Goal: Task Accomplishment & Management: Use online tool/utility

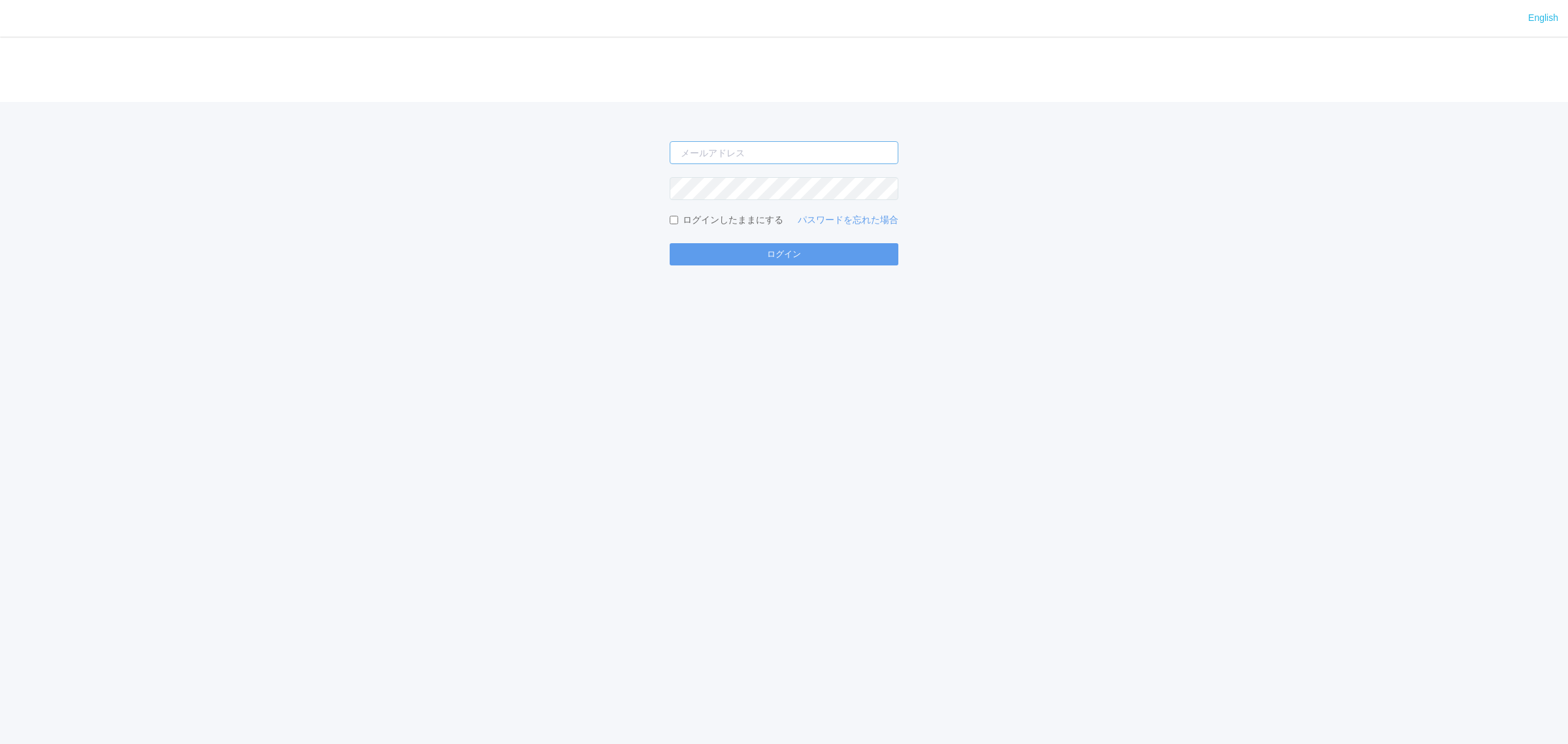
type input "[PERSON_NAME][EMAIL_ADDRESS][DOMAIN_NAME]"
click at [726, 241] on form "atsushi.yoshida.z@dj.kyocera.com ログインしたままにする パスワードを忘れた場合 ログイン" at bounding box center [784, 203] width 229 height 124
click at [715, 247] on button "ログイン" at bounding box center [784, 255] width 229 height 22
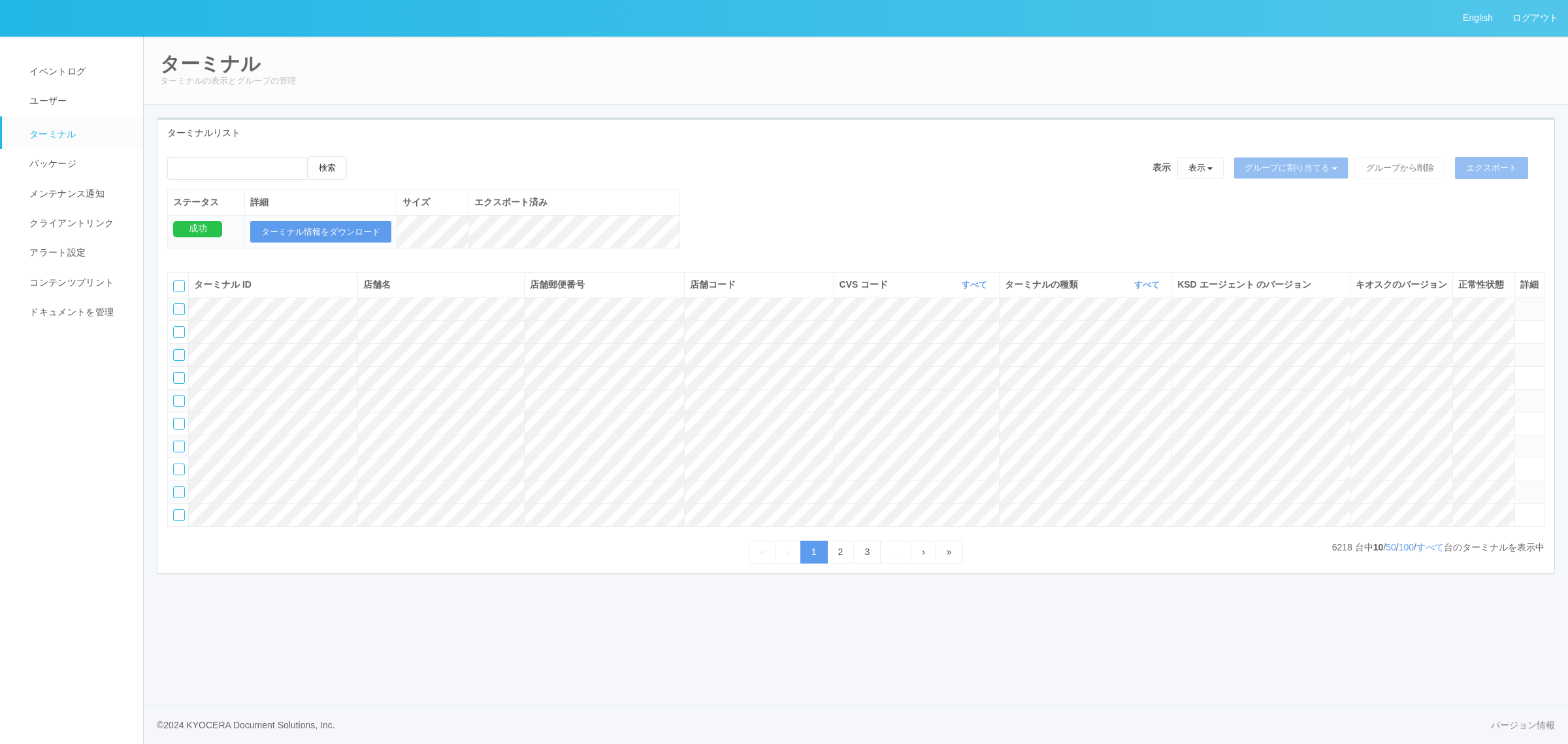
click at [961, 288] on th "CVS コード すべて 表示 すべて 300024 300036 300035 300037 300034 300033 300032 300031 3000…" at bounding box center [916, 284] width 165 height 25
click at [965, 289] on link "すべて" at bounding box center [977, 285] width 29 height 10
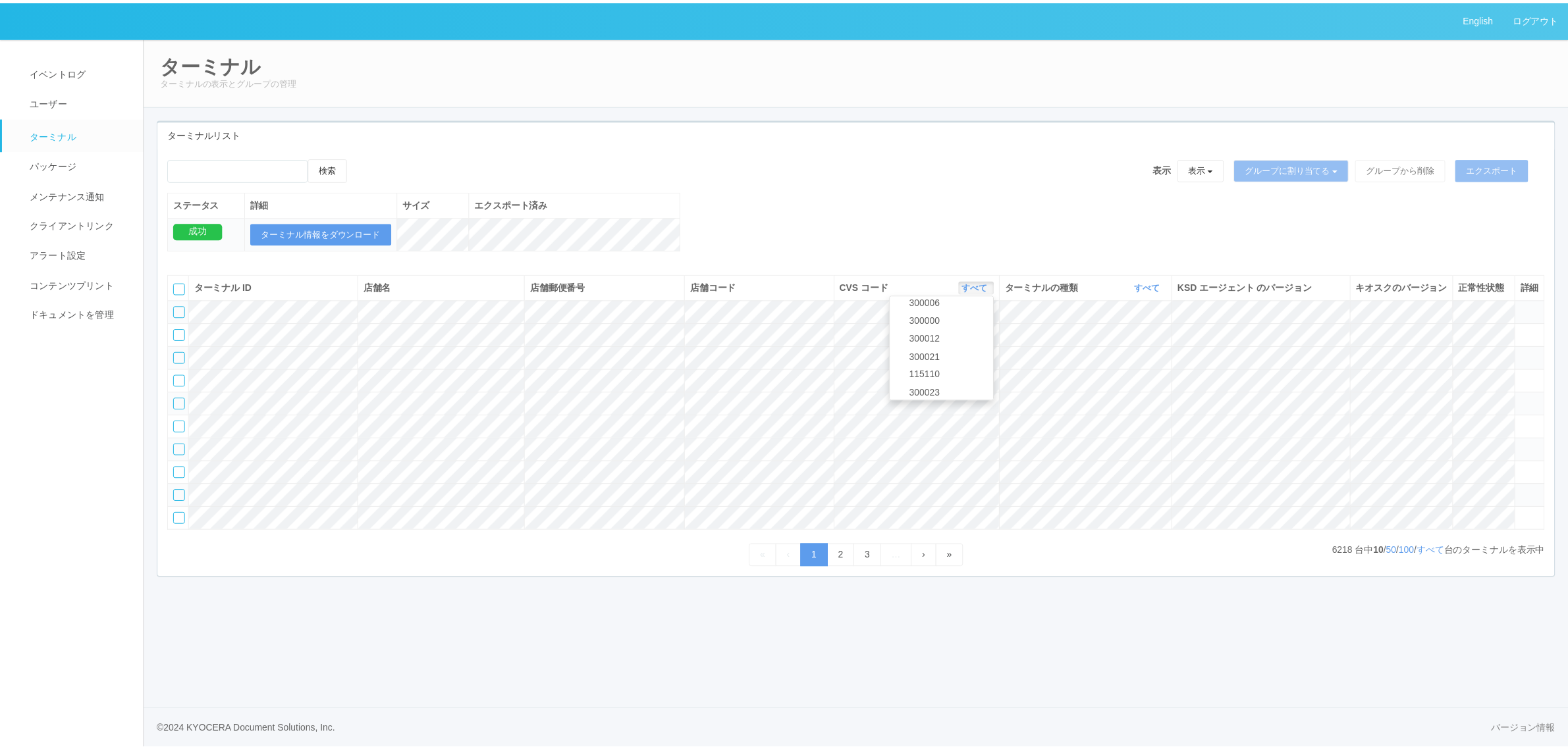
scroll to position [567, 0]
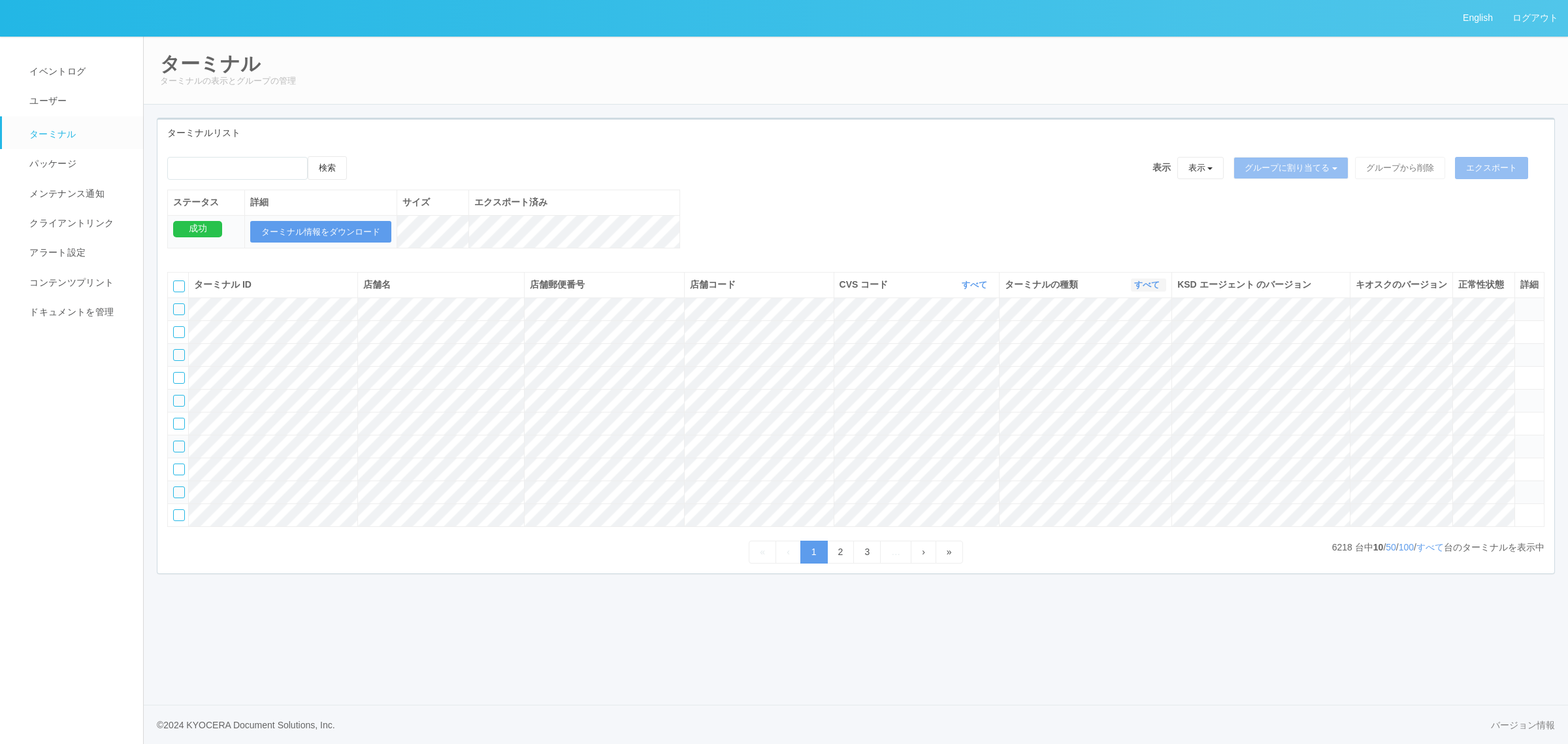
click at [1143, 289] on link "すべて" at bounding box center [1149, 285] width 29 height 10
click at [1139, 348] on link "キオスク" at bounding box center [1114, 340] width 103 height 18
click at [1420, 552] on link "すべて" at bounding box center [1430, 547] width 27 height 10
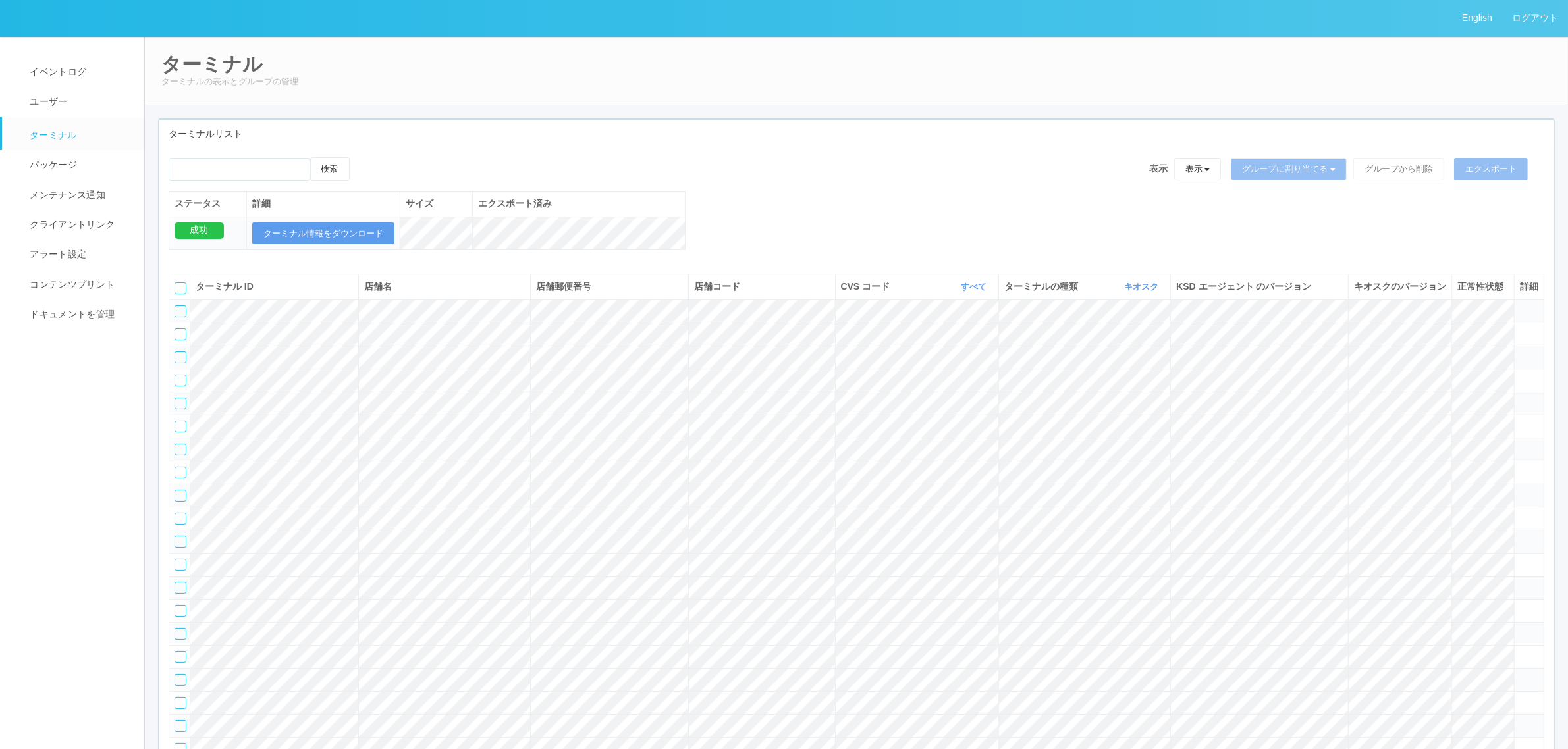
scroll to position [61510, 0]
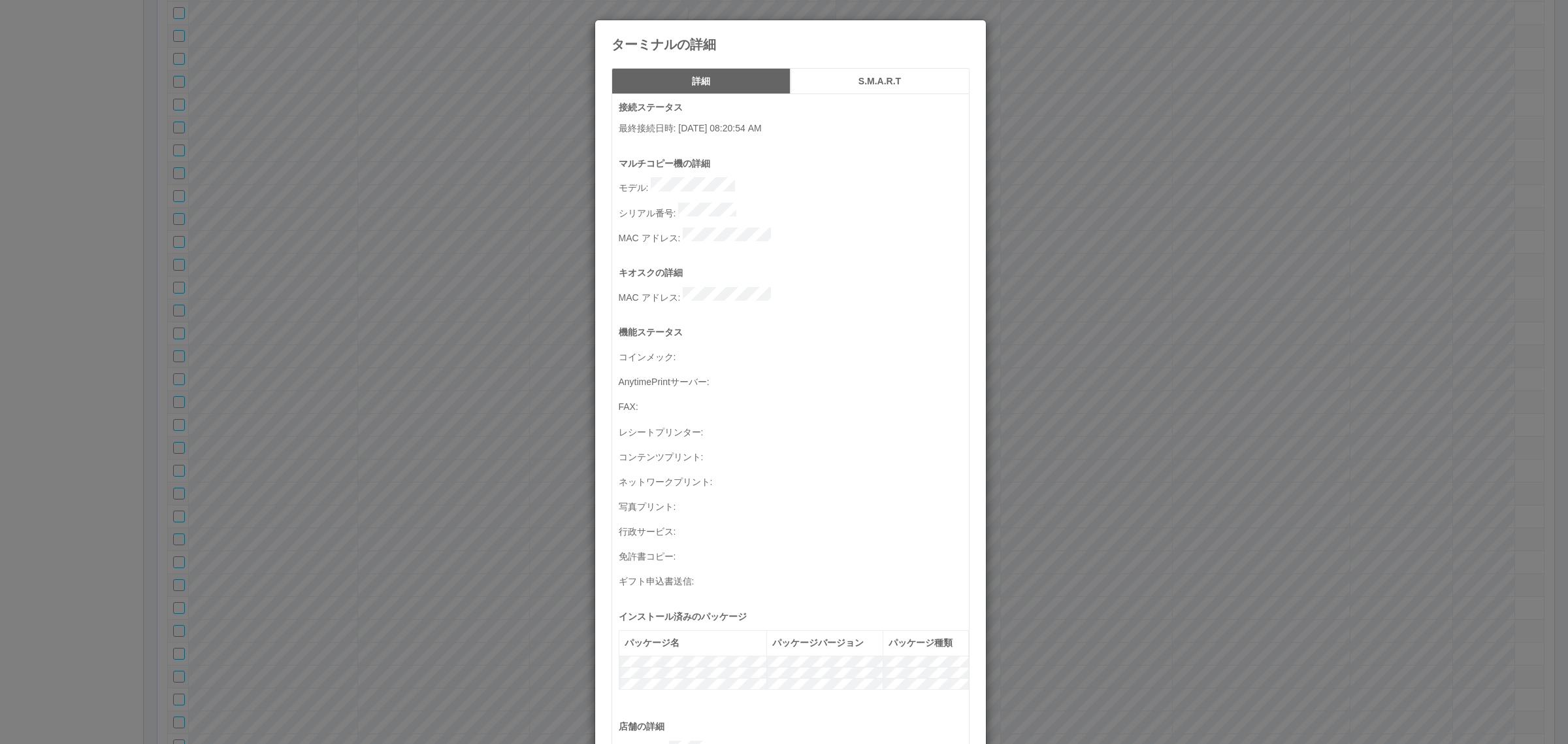
click at [354, 363] on div "ターミナルの詳細 詳細 S.M.A.R.T 接続ステータス 最終接続日時 : 05/18/2025 08:20:54 AM マルチコピー機の詳細 モデル : …" at bounding box center [784, 372] width 1568 height 744
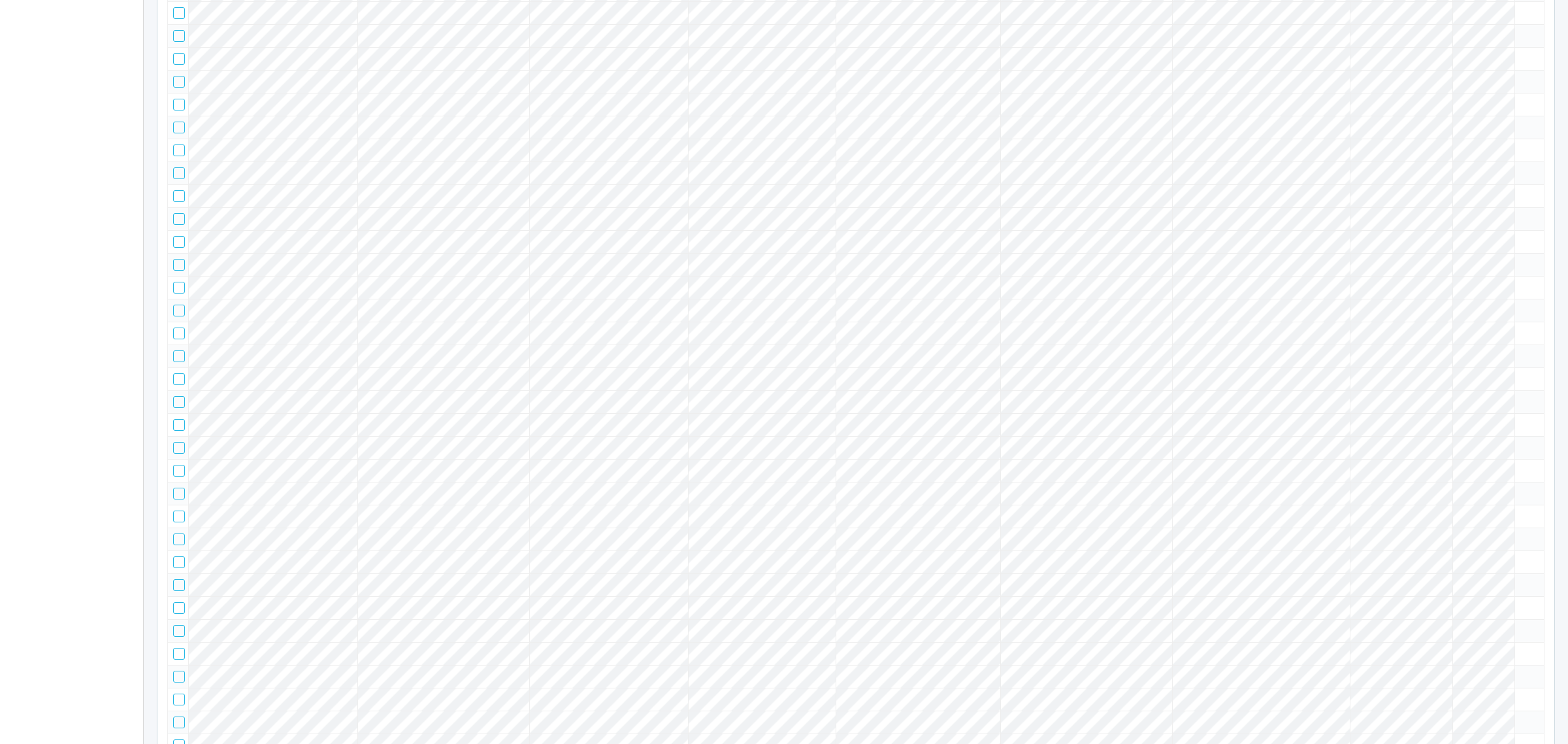
click at [358, 370] on div "ターミナルの詳細 詳細 S.M.A.R.T 接続ステータス 最終接続日時 : 05/18/2025 08:20:54 AM マルチコピー機の詳細 モデル : …" at bounding box center [784, 372] width 1568 height 744
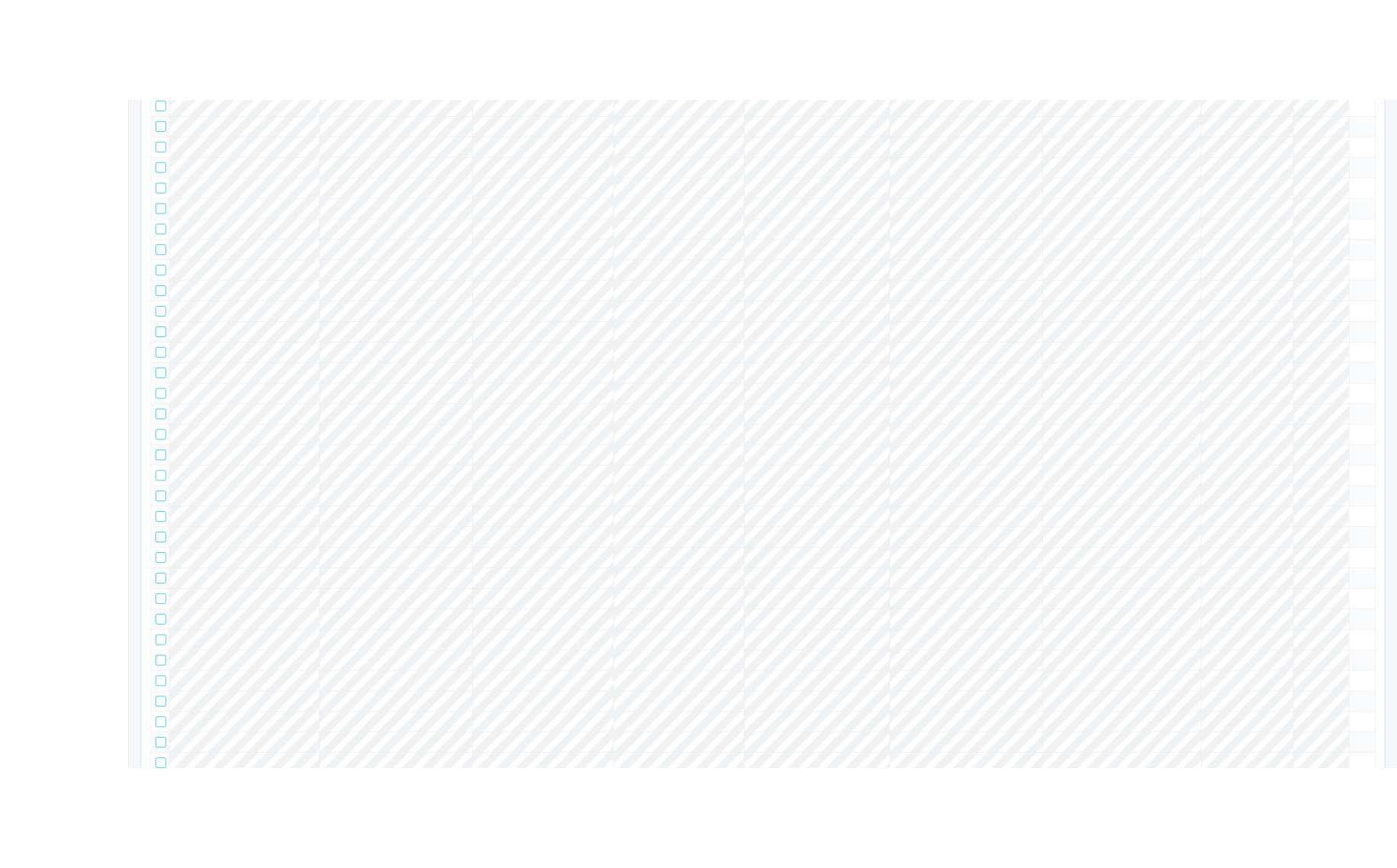
scroll to position [0, 0]
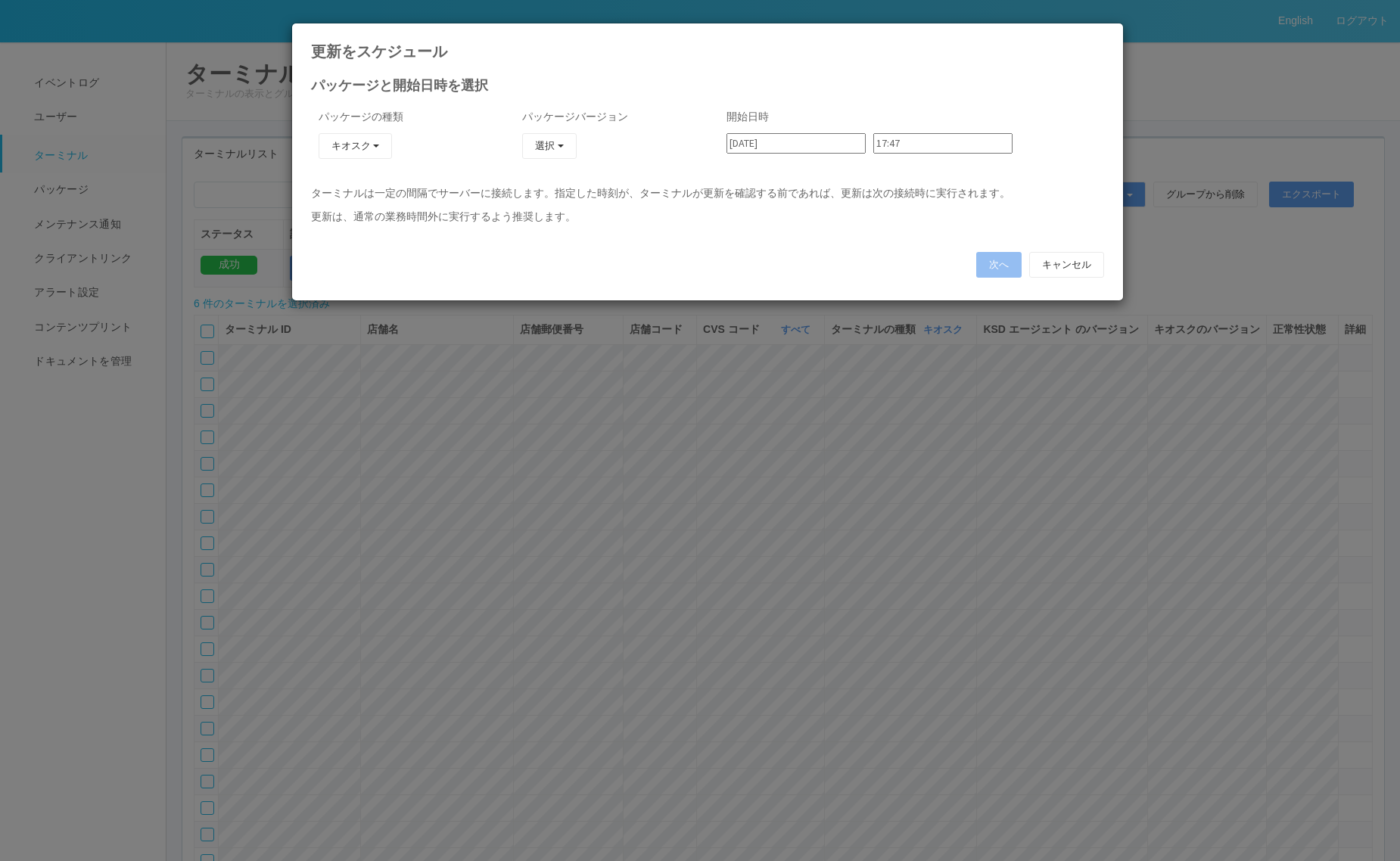
type input "[DATE]"
type input "09:06"
type input "[DATE]"
type input "09:30"
type input "[DATE]"
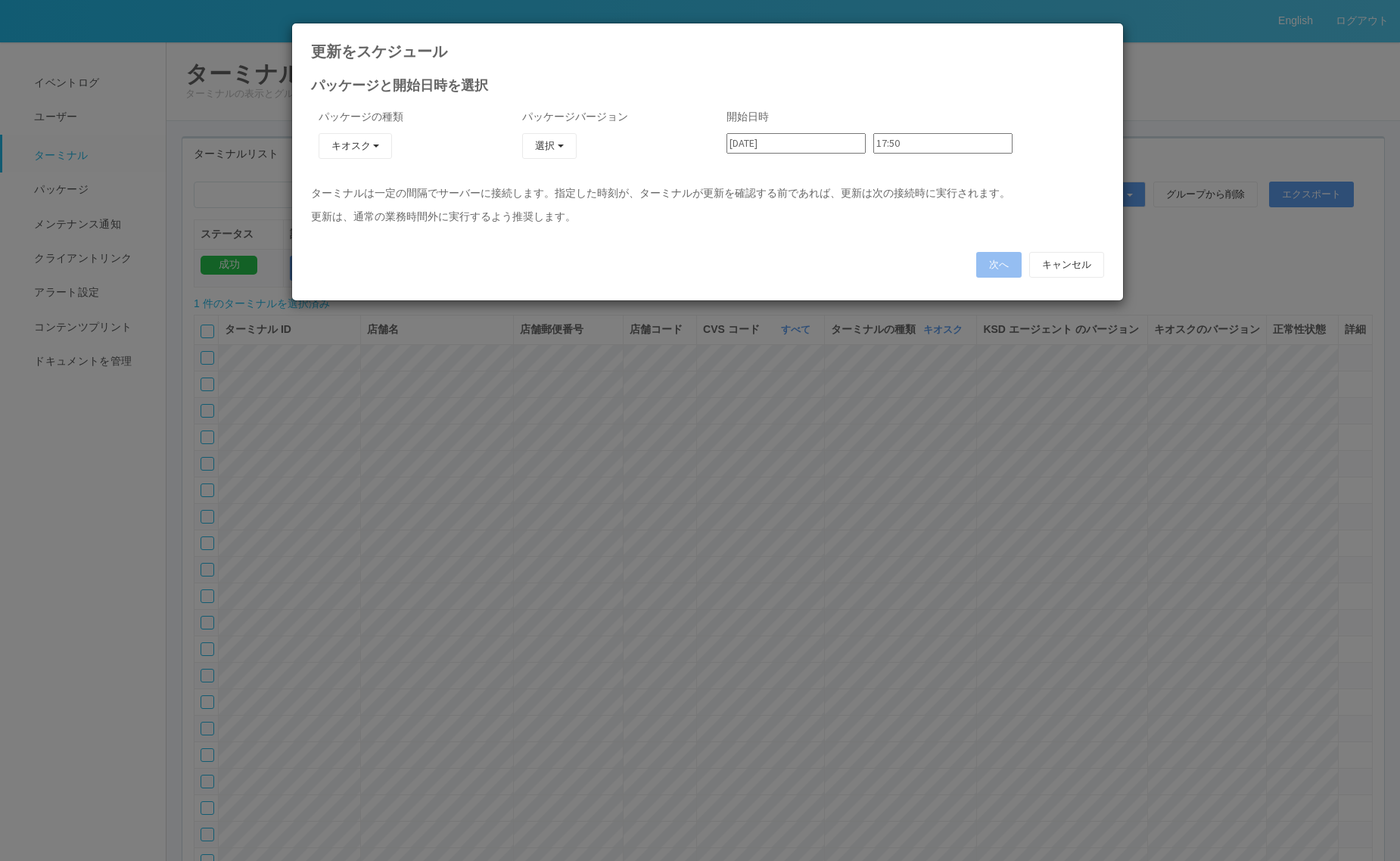
type input "09:36"
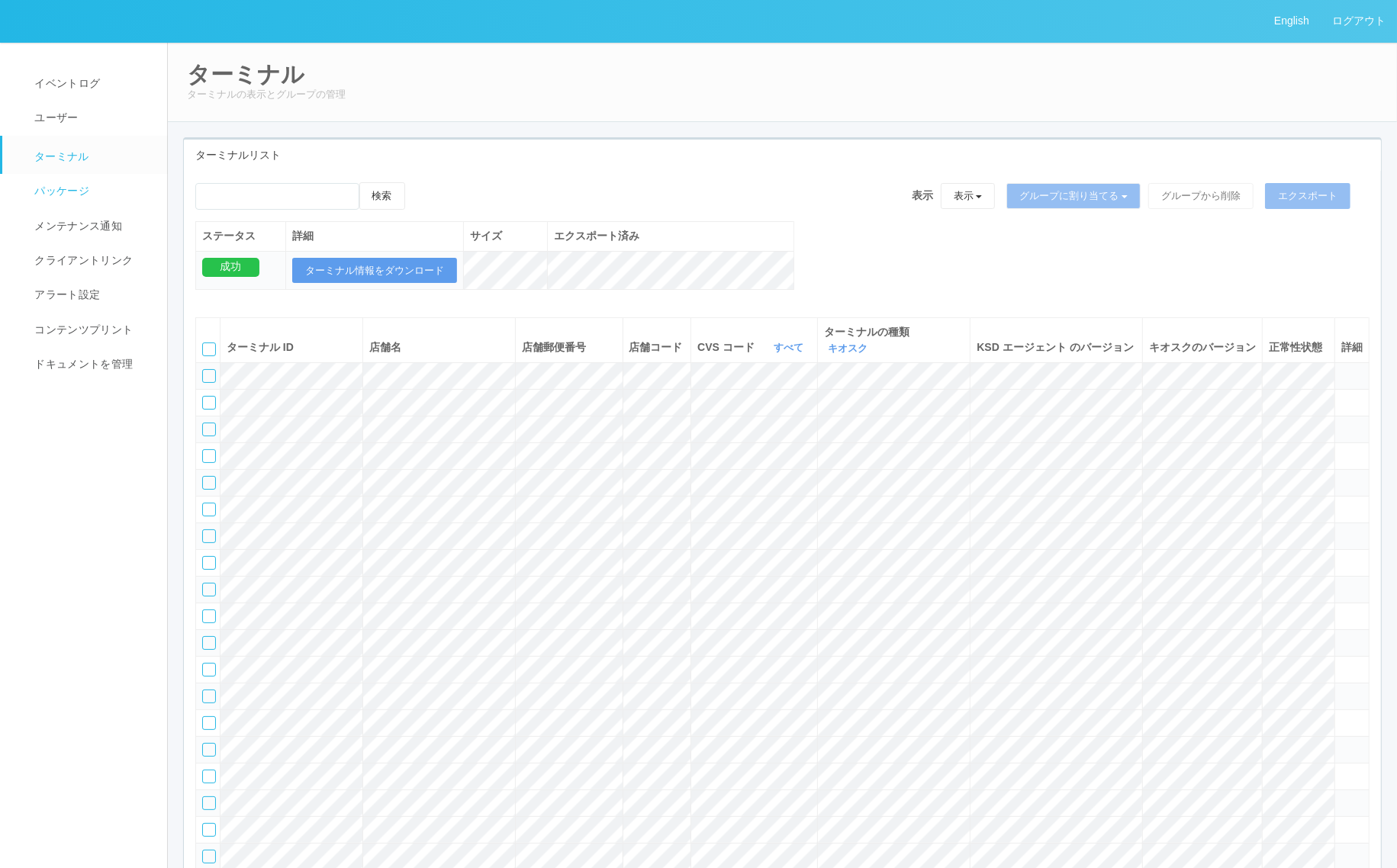
click at [78, 193] on span "パッケージ" at bounding box center [60, 191] width 59 height 12
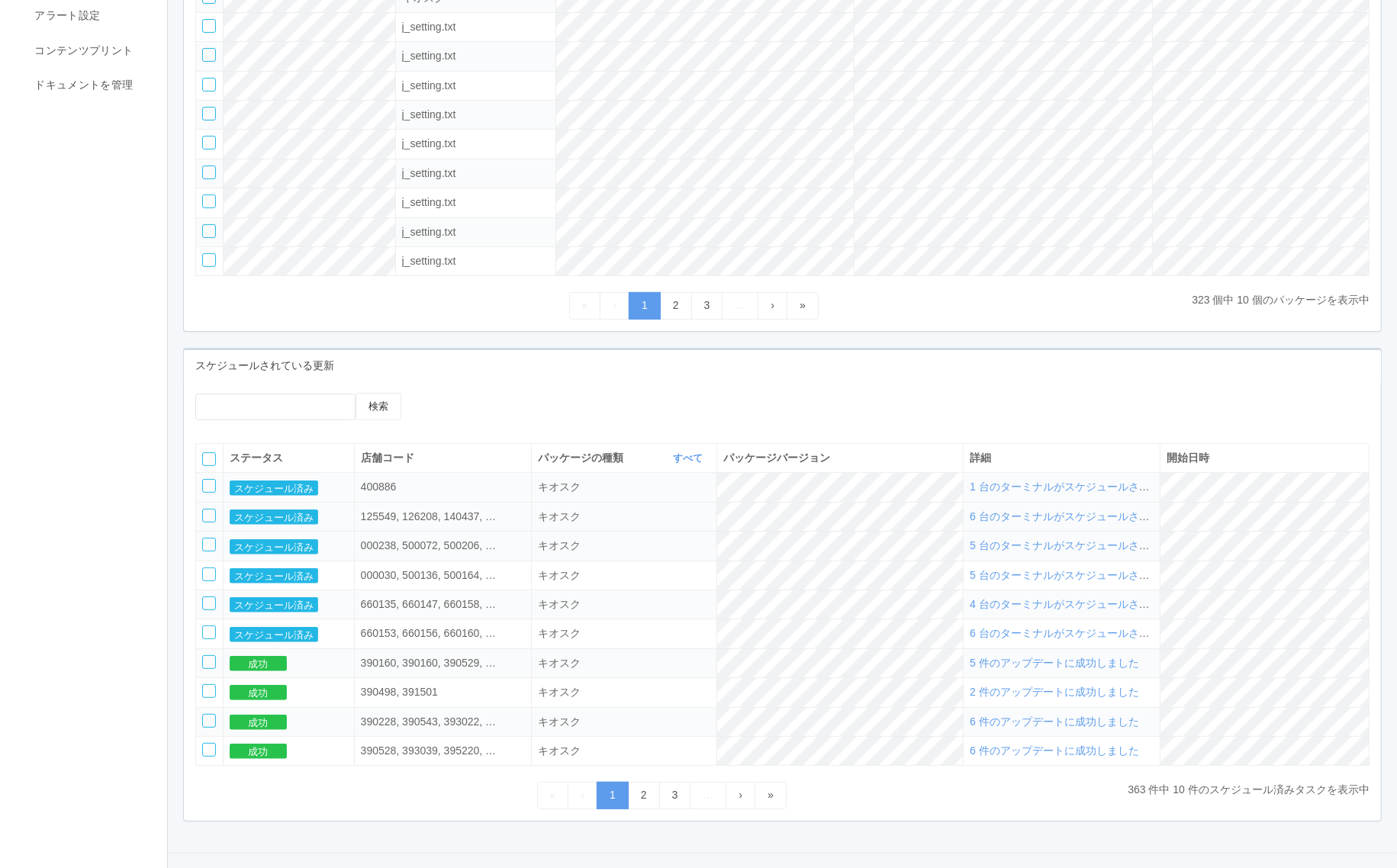
scroll to position [323, 0]
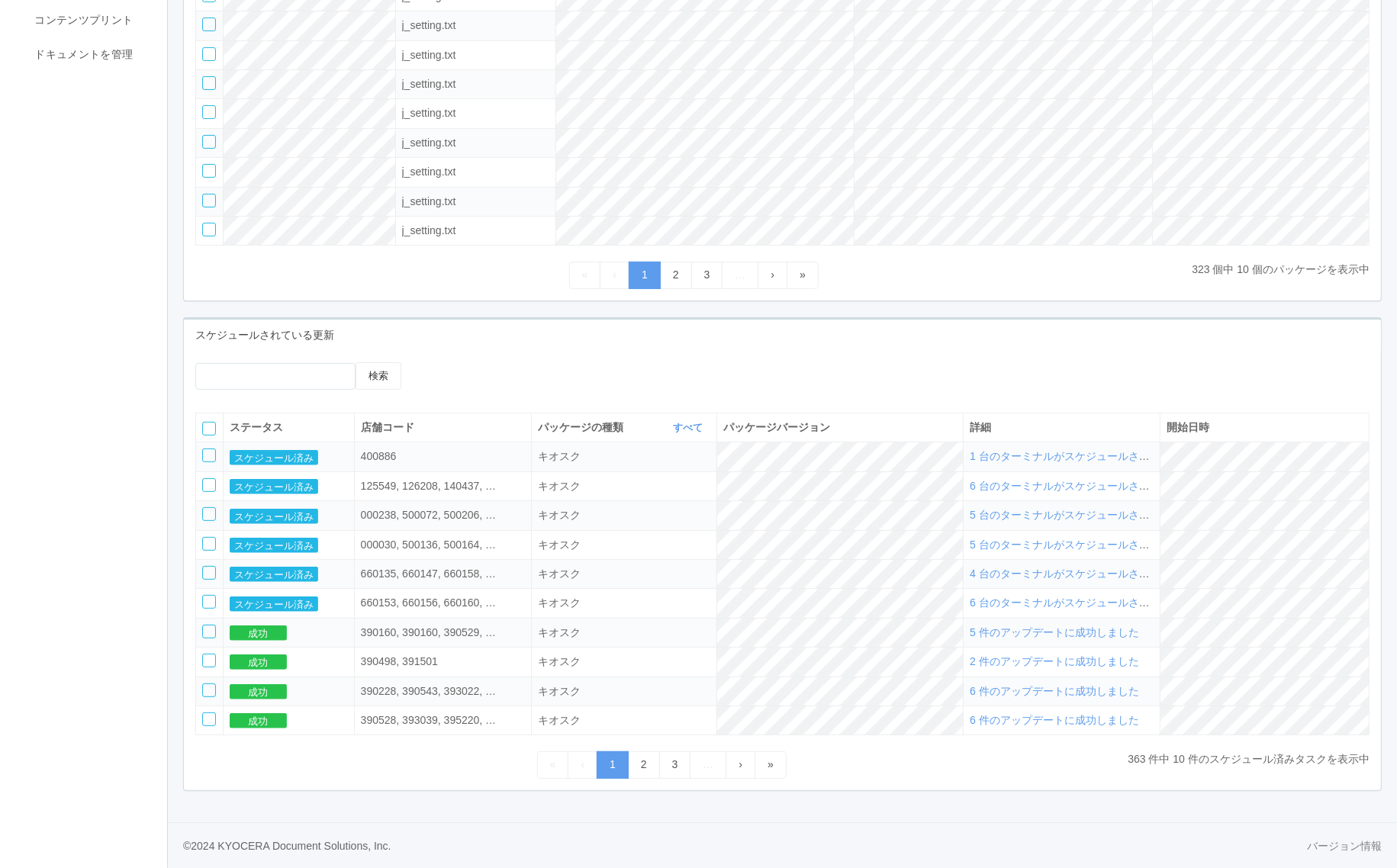
click at [1084, 508] on span "5 台のターミナルがスケジュールされました" at bounding box center [1076, 514] width 213 height 12
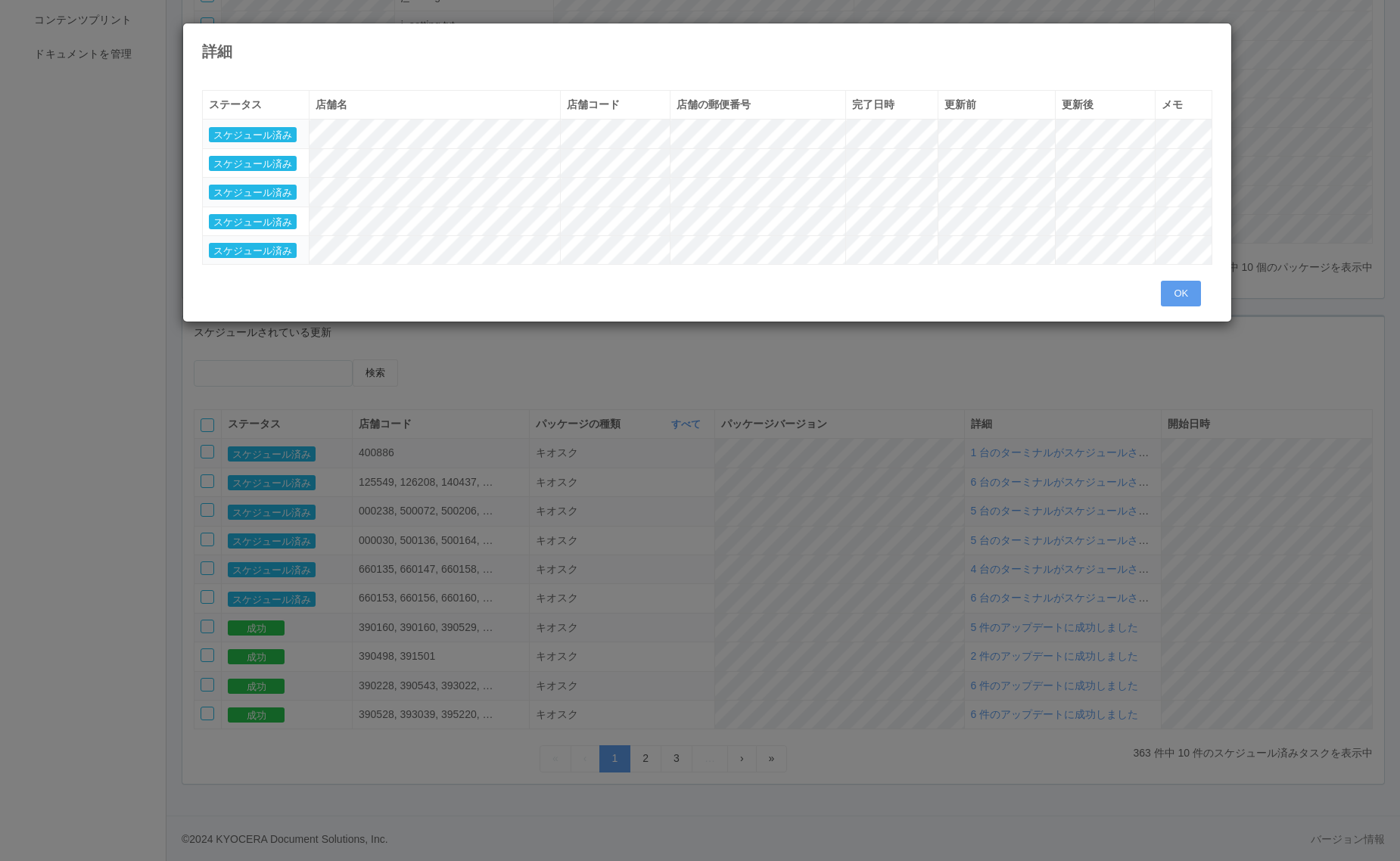
click at [660, 545] on div "詳細 « ‹ 1 › » ステータス 店舗名 店舗コード 店舗の郵便番号 完了日時 更新前 更新後 メモ スケジュール済み スケジュール済み スケジュール済み…" at bounding box center [700, 430] width 1400 height 861
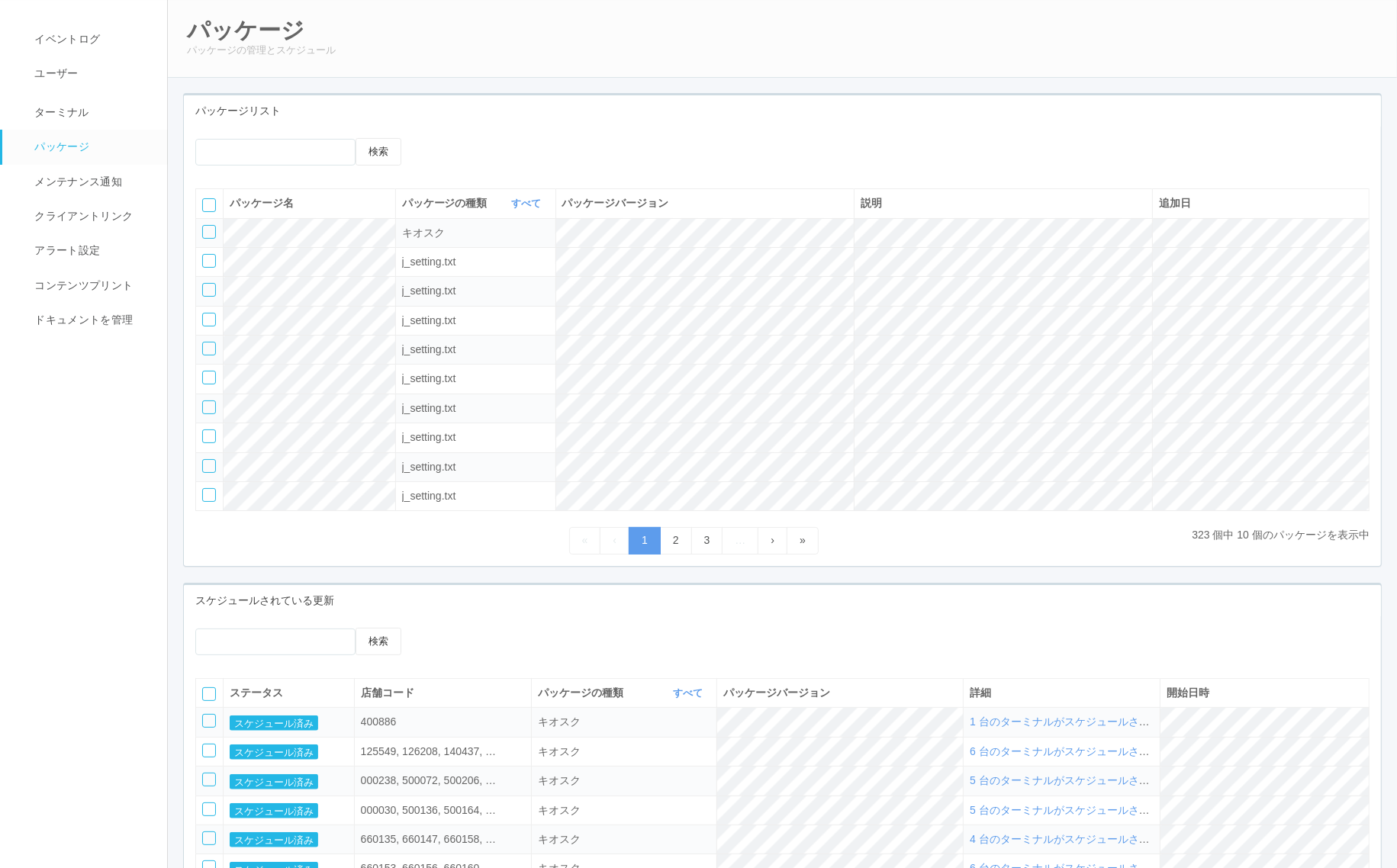
scroll to position [0, 0]
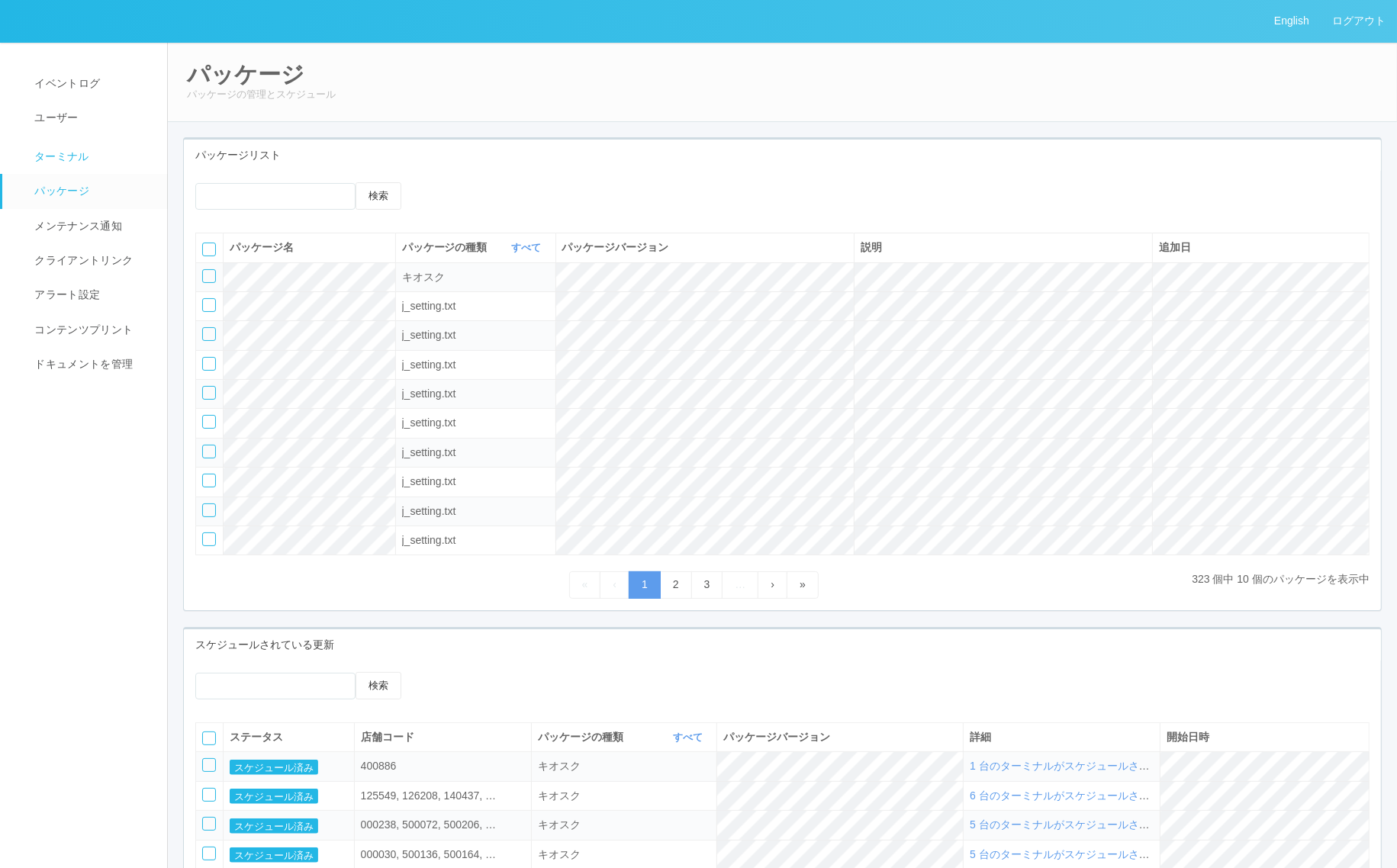
click at [91, 158] on link "ターミナル" at bounding box center [91, 155] width 179 height 38
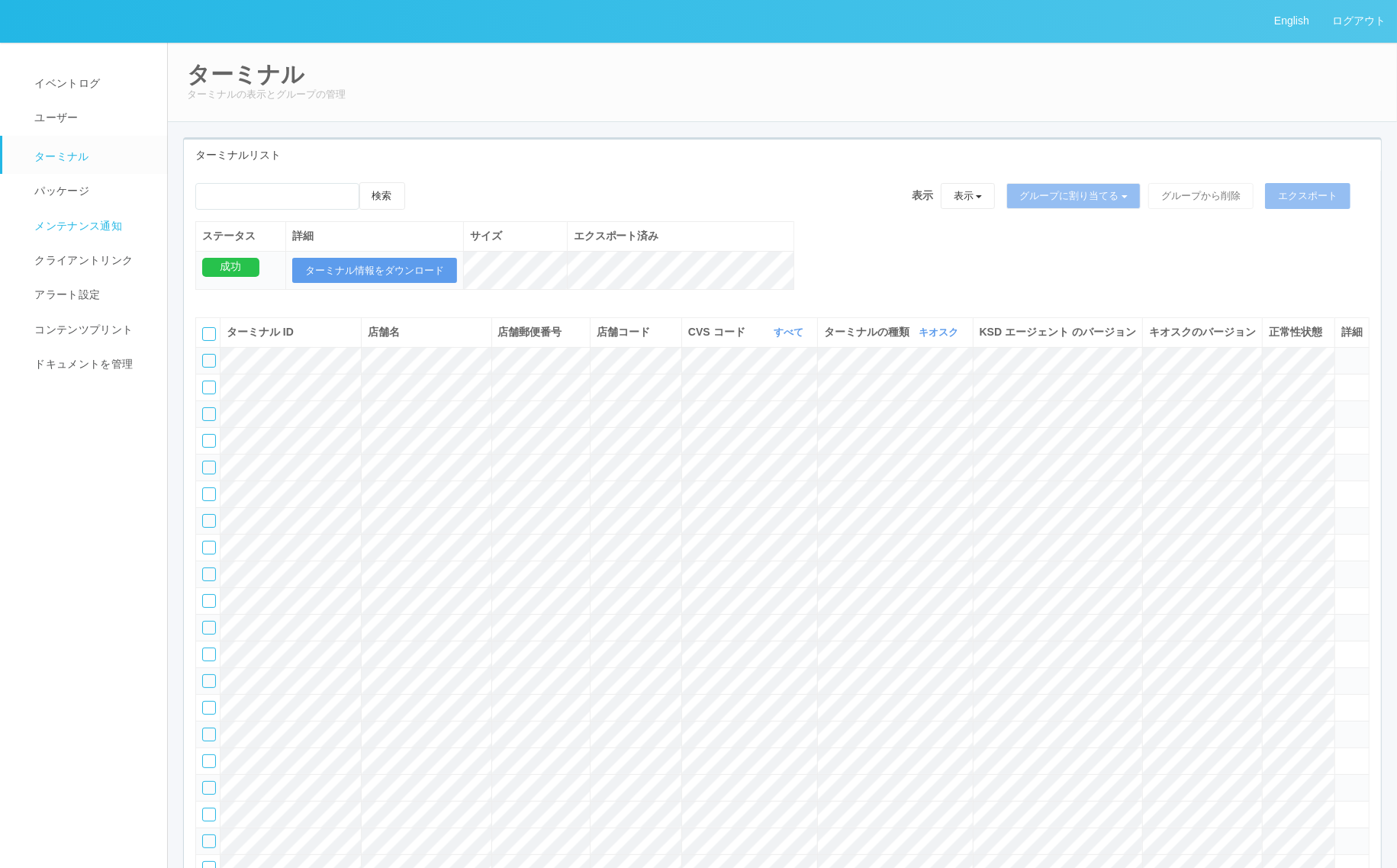
click at [89, 155] on link "ターミナル" at bounding box center [91, 155] width 179 height 38
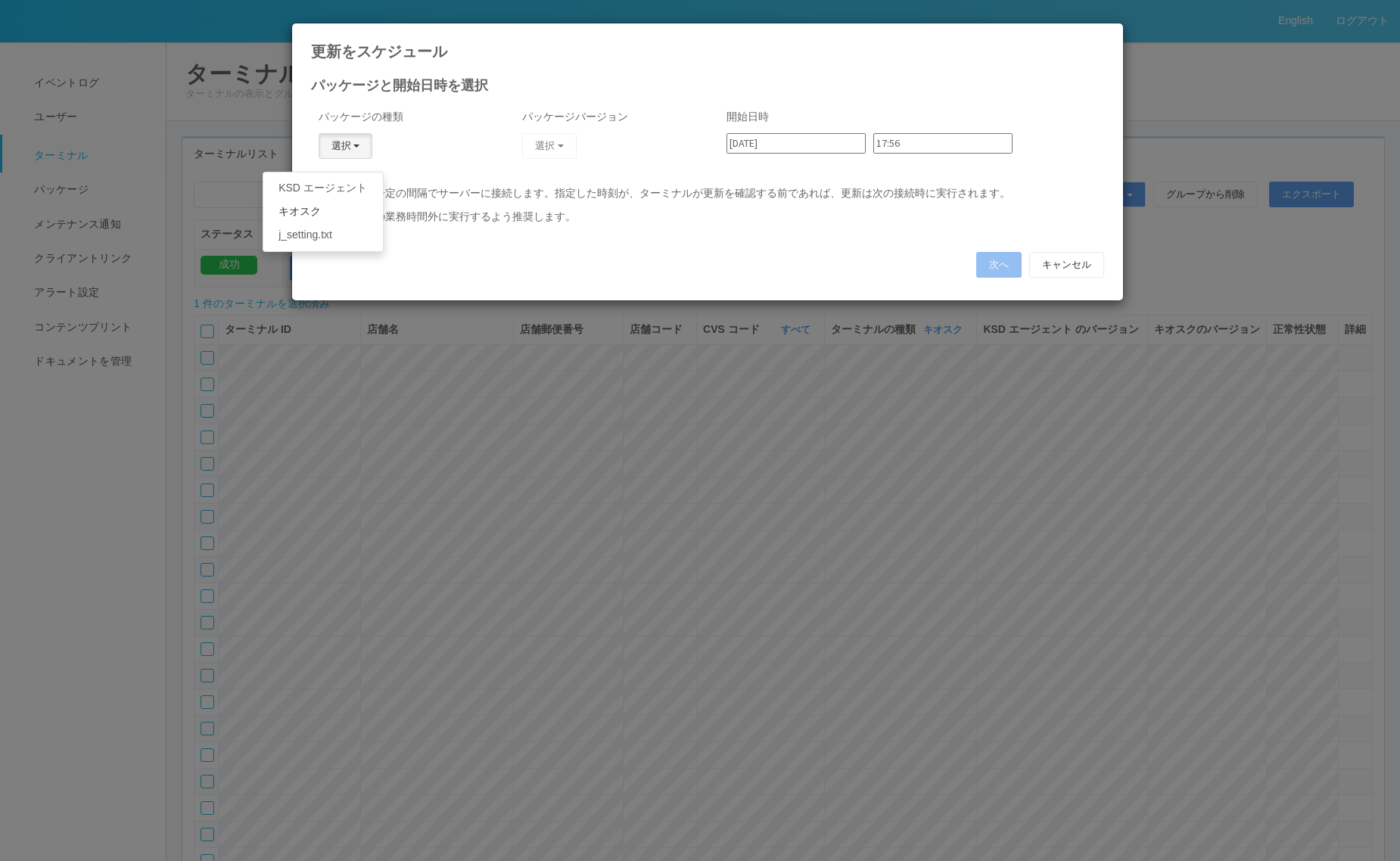
click at [320, 210] on link "キオスク" at bounding box center [322, 212] width 119 height 24
click at [559, 149] on button "選択" at bounding box center [549, 146] width 54 height 26
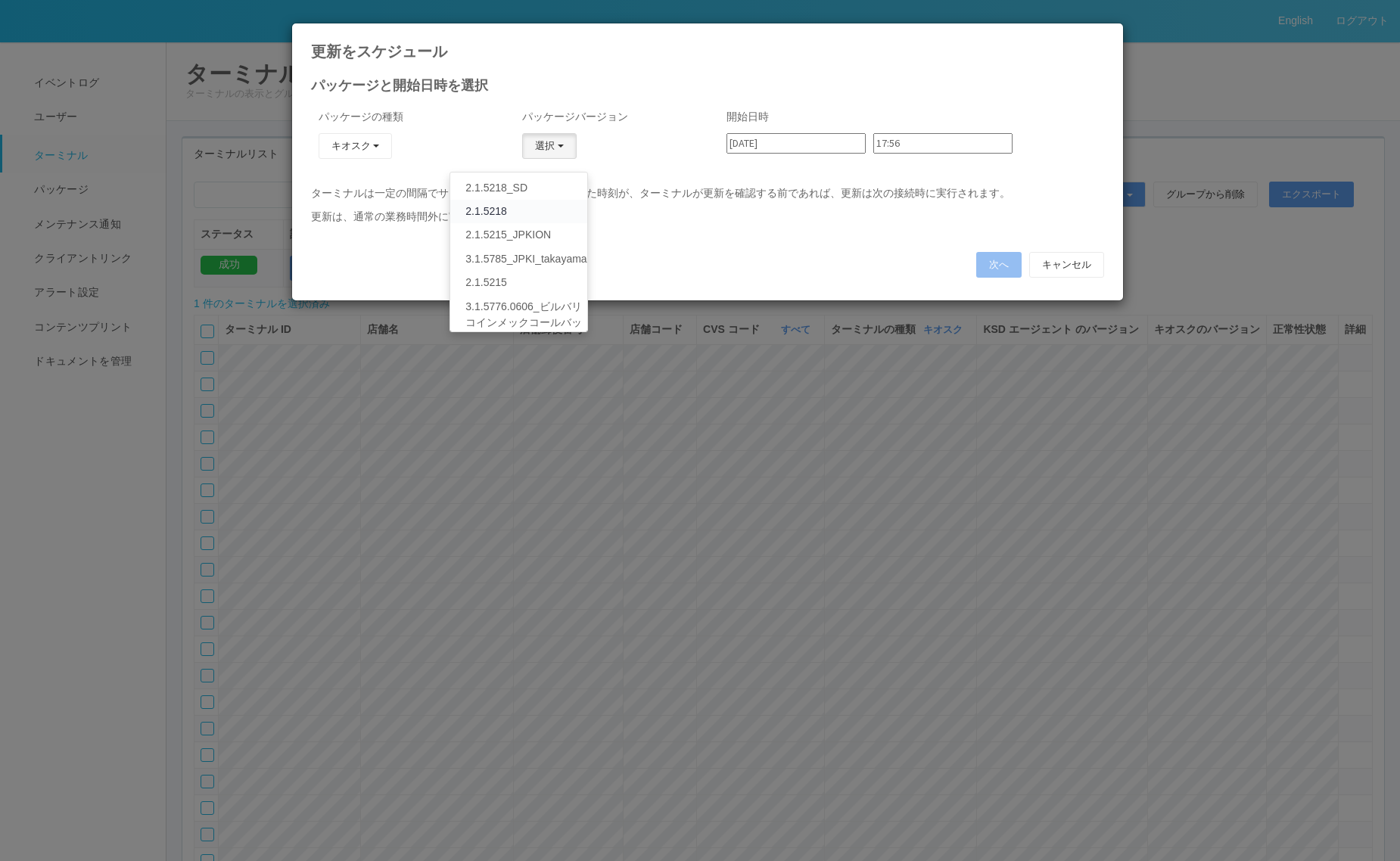
click at [523, 211] on link "2.1.5218" at bounding box center [518, 212] width 136 height 24
click at [778, 144] on input "[DATE]" at bounding box center [795, 143] width 139 height 21
click at [756, 513] on div "10" at bounding box center [742, 520] width 25 height 15
type input "[DATE]"
click at [899, 133] on input "17:56" at bounding box center [942, 143] width 139 height 21
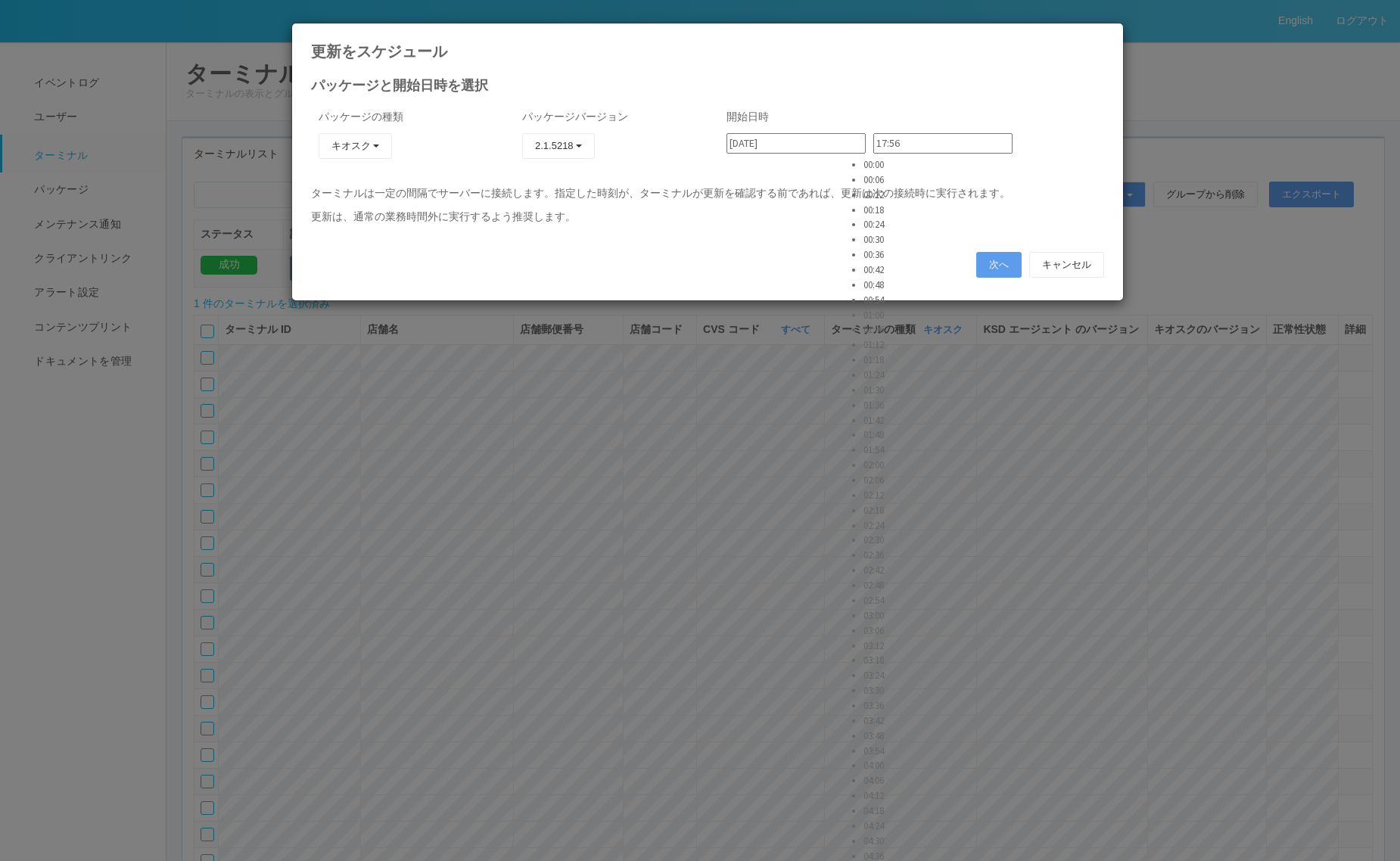
scroll to position [4994, 0]
type input "22:18"
click at [983, 259] on button "次へ" at bounding box center [999, 265] width 45 height 26
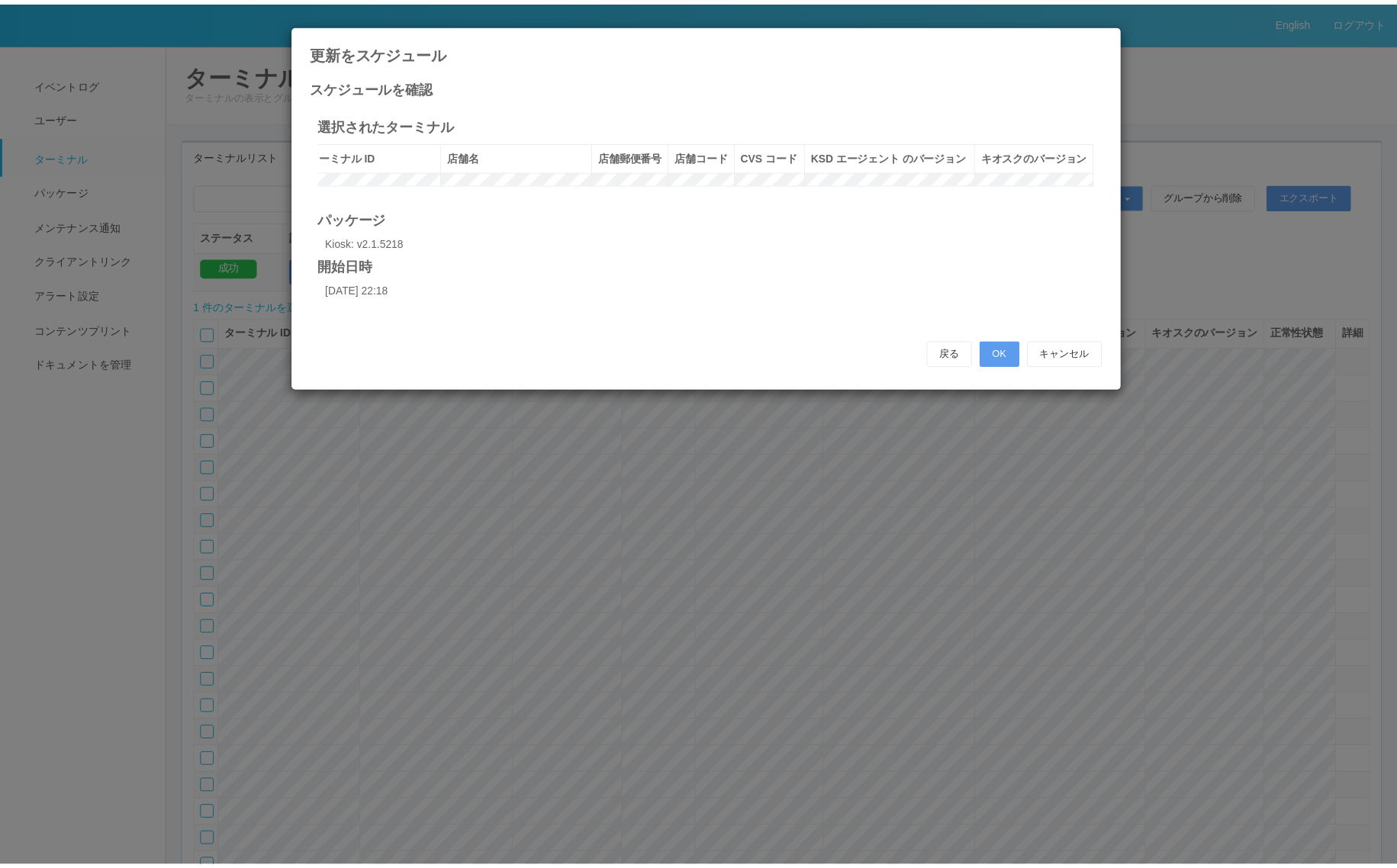
scroll to position [0, 0]
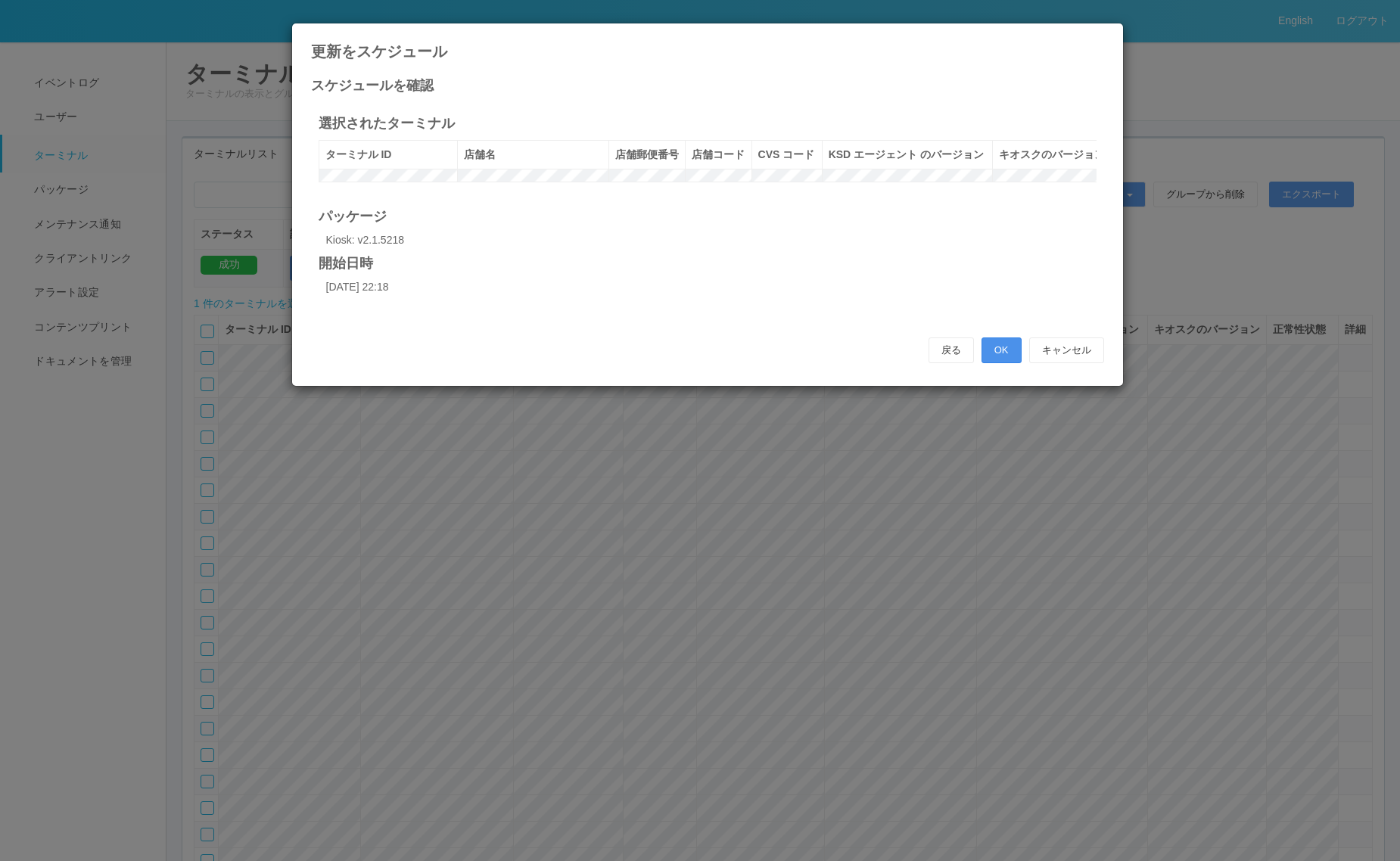
click at [1011, 364] on button "OK" at bounding box center [1001, 351] width 40 height 26
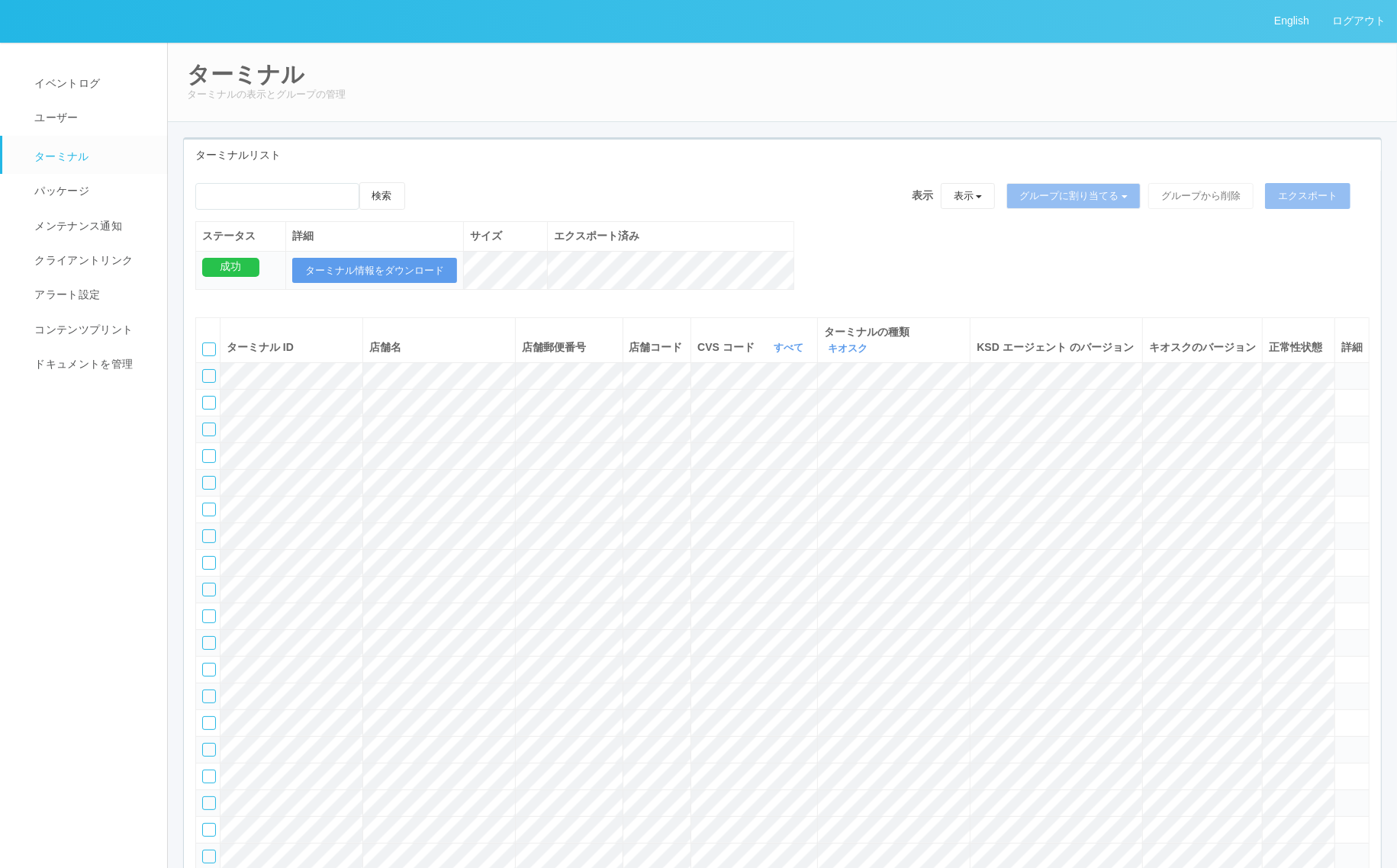
scroll to position [5714, 0]
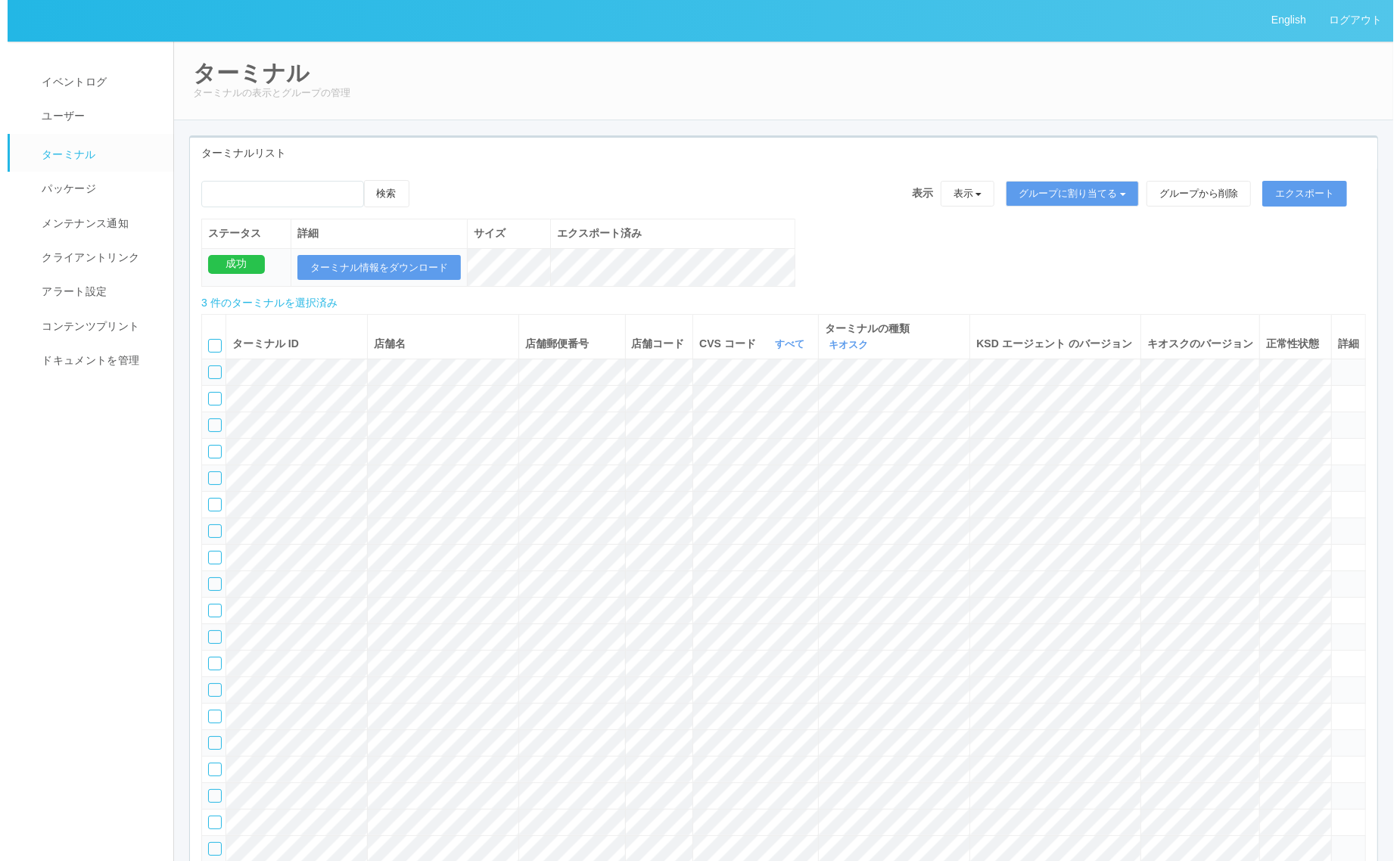
scroll to position [0, 0]
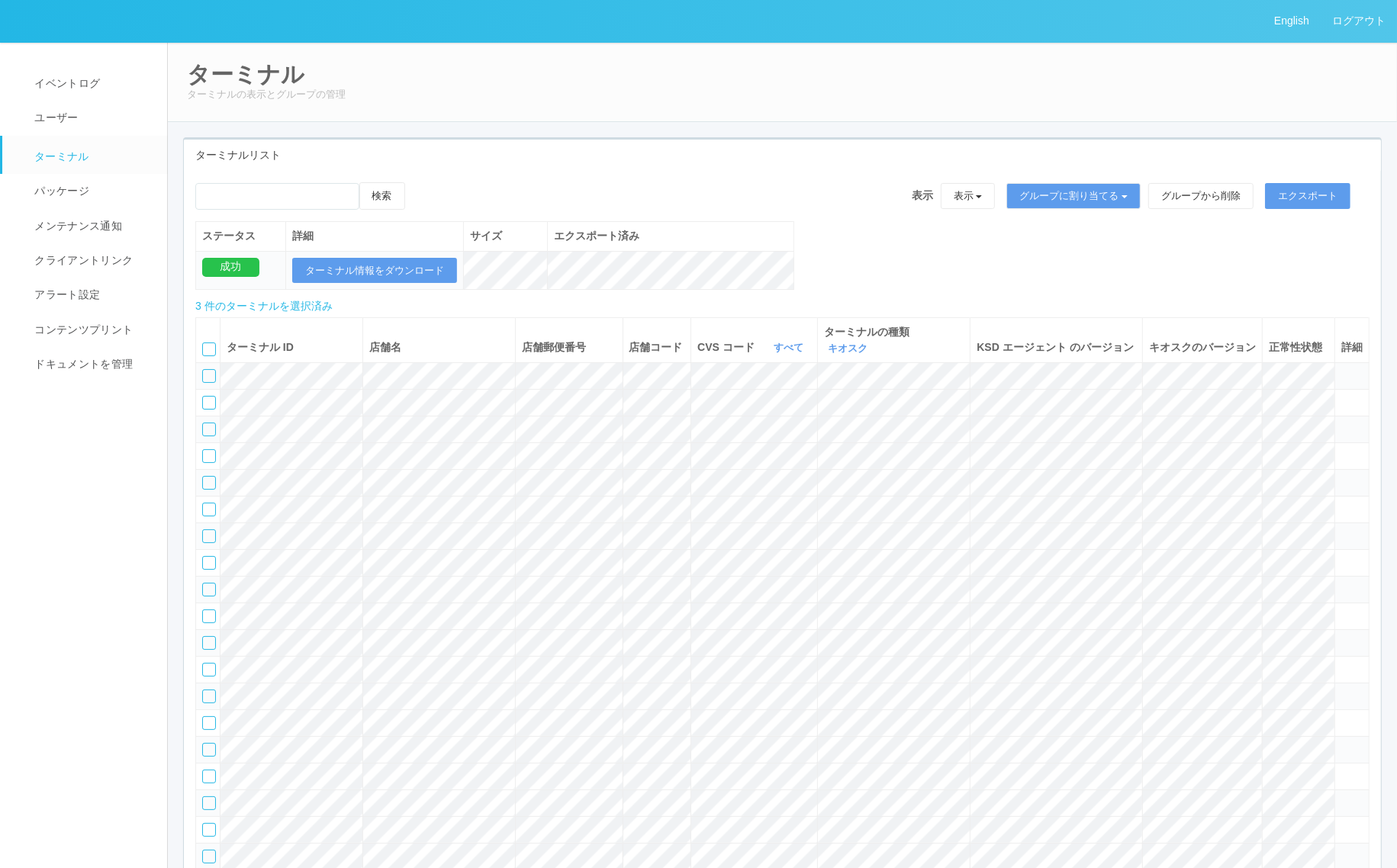
click at [420, 183] on icon at bounding box center [420, 183] width 0 height 0
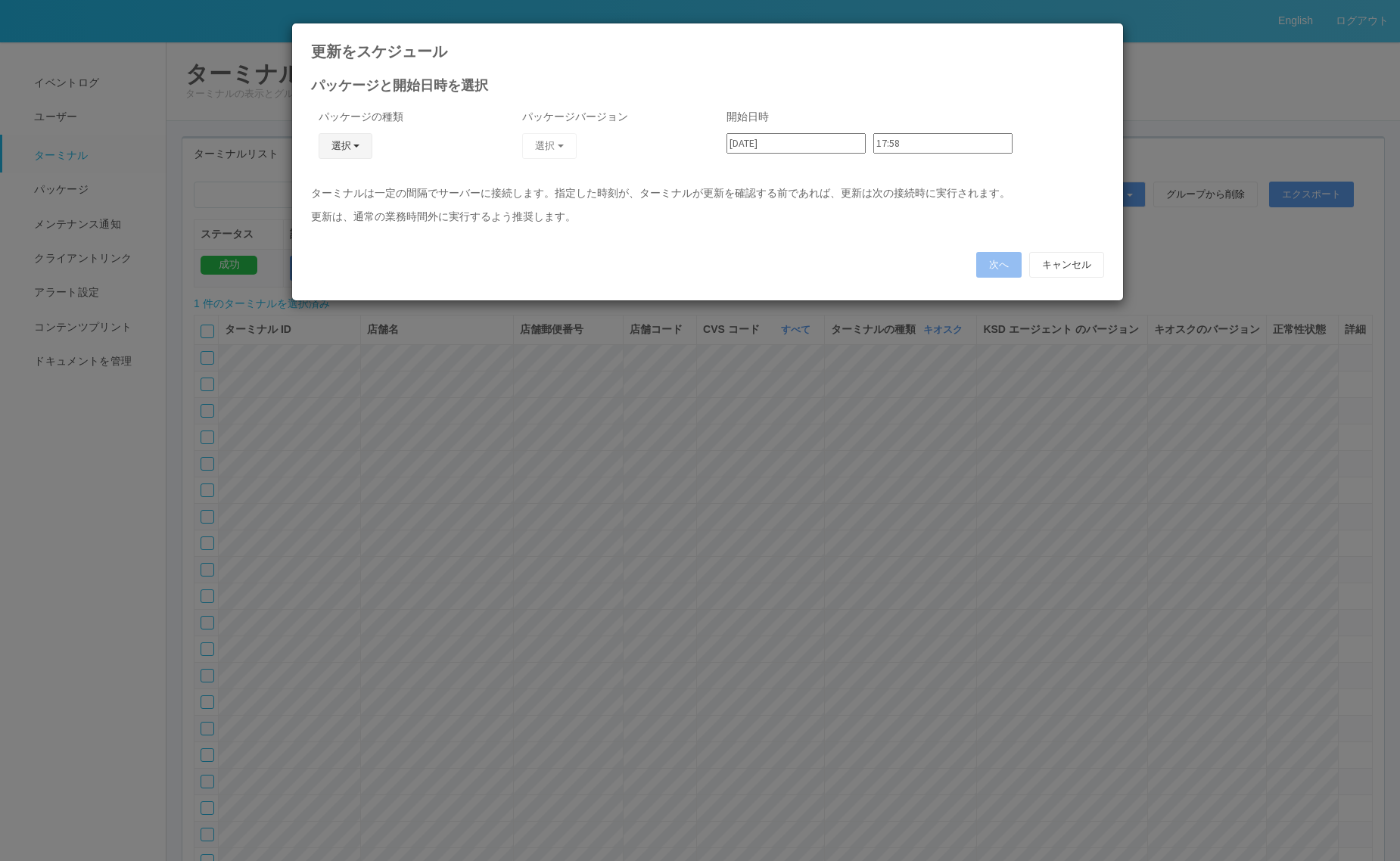
click at [348, 155] on button "選択" at bounding box center [345, 146] width 54 height 26
drag, startPoint x: 350, startPoint y: 210, endPoint x: 459, endPoint y: 167, distance: 117.2
click at [351, 210] on link "キオスク" at bounding box center [322, 212] width 119 height 24
click at [537, 157] on button "選択" at bounding box center [549, 146] width 54 height 26
click at [454, 187] on link "2.1.5218_SD" at bounding box center [518, 188] width 136 height 24
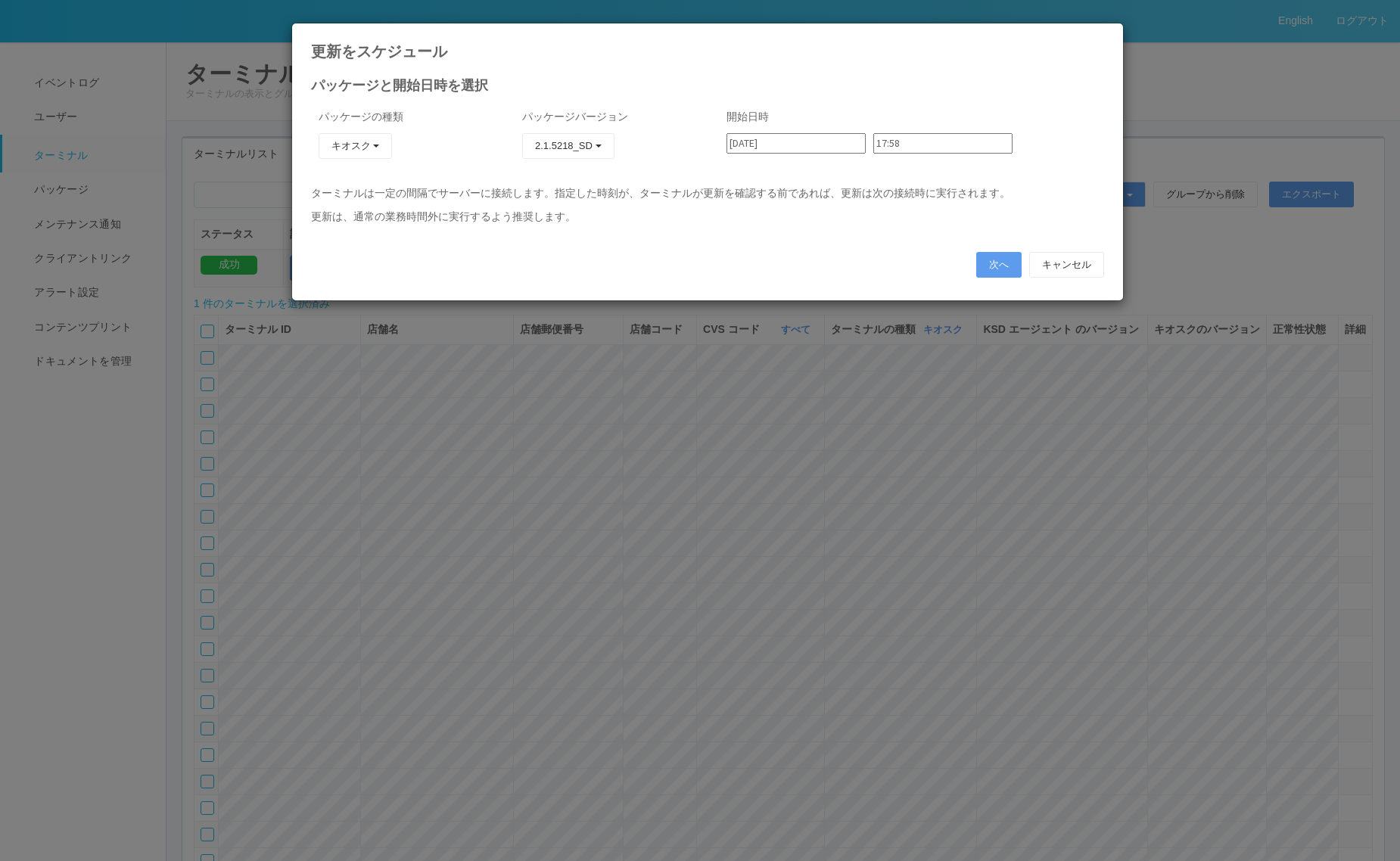
drag, startPoint x: 808, startPoint y: 146, endPoint x: 810, endPoint y: 158, distance: 12.2
click at [808, 149] on input "[DATE]" at bounding box center [795, 143] width 139 height 21
drag, startPoint x: 800, startPoint y: 236, endPoint x: 833, endPoint y: 202, distance: 47.4
click at [756, 513] on div "10" at bounding box center [742, 520] width 25 height 15
type input "[DATE]"
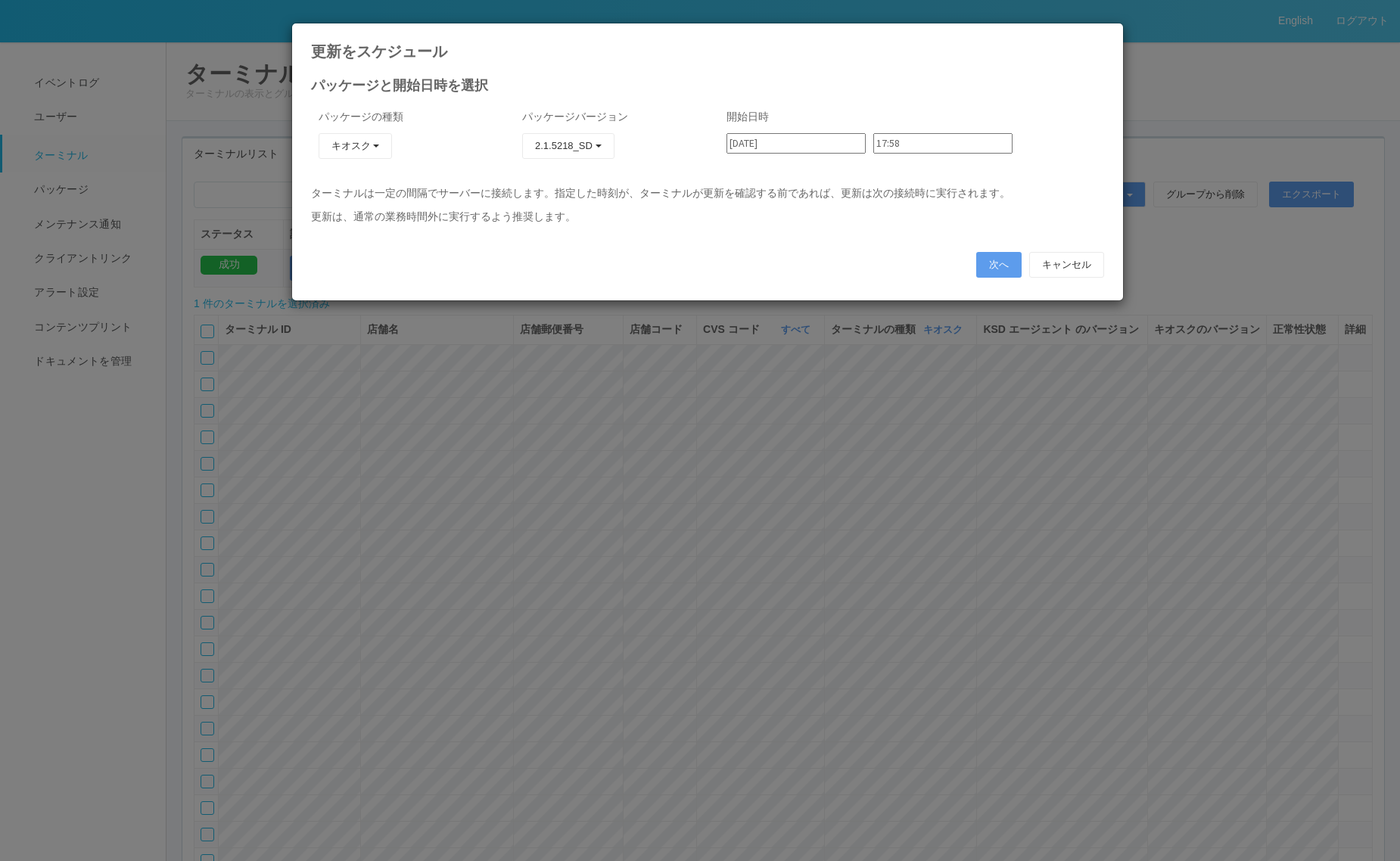
click at [899, 144] on input "17:58" at bounding box center [942, 143] width 139 height 21
type input "10:06"
click at [984, 259] on button "次へ" at bounding box center [999, 265] width 45 height 26
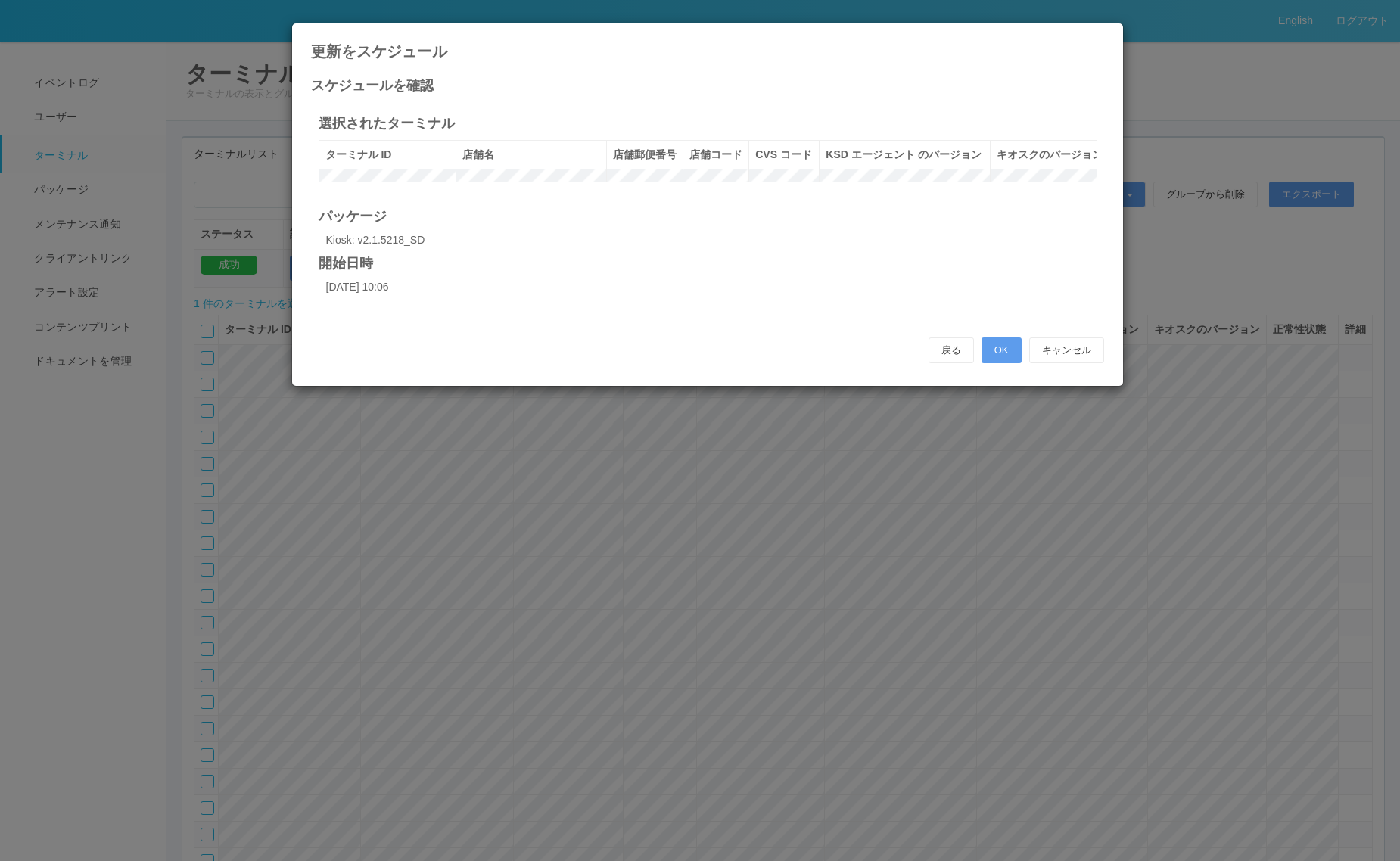
scroll to position [0, 13]
click at [1010, 364] on button "OK" at bounding box center [1001, 351] width 40 height 26
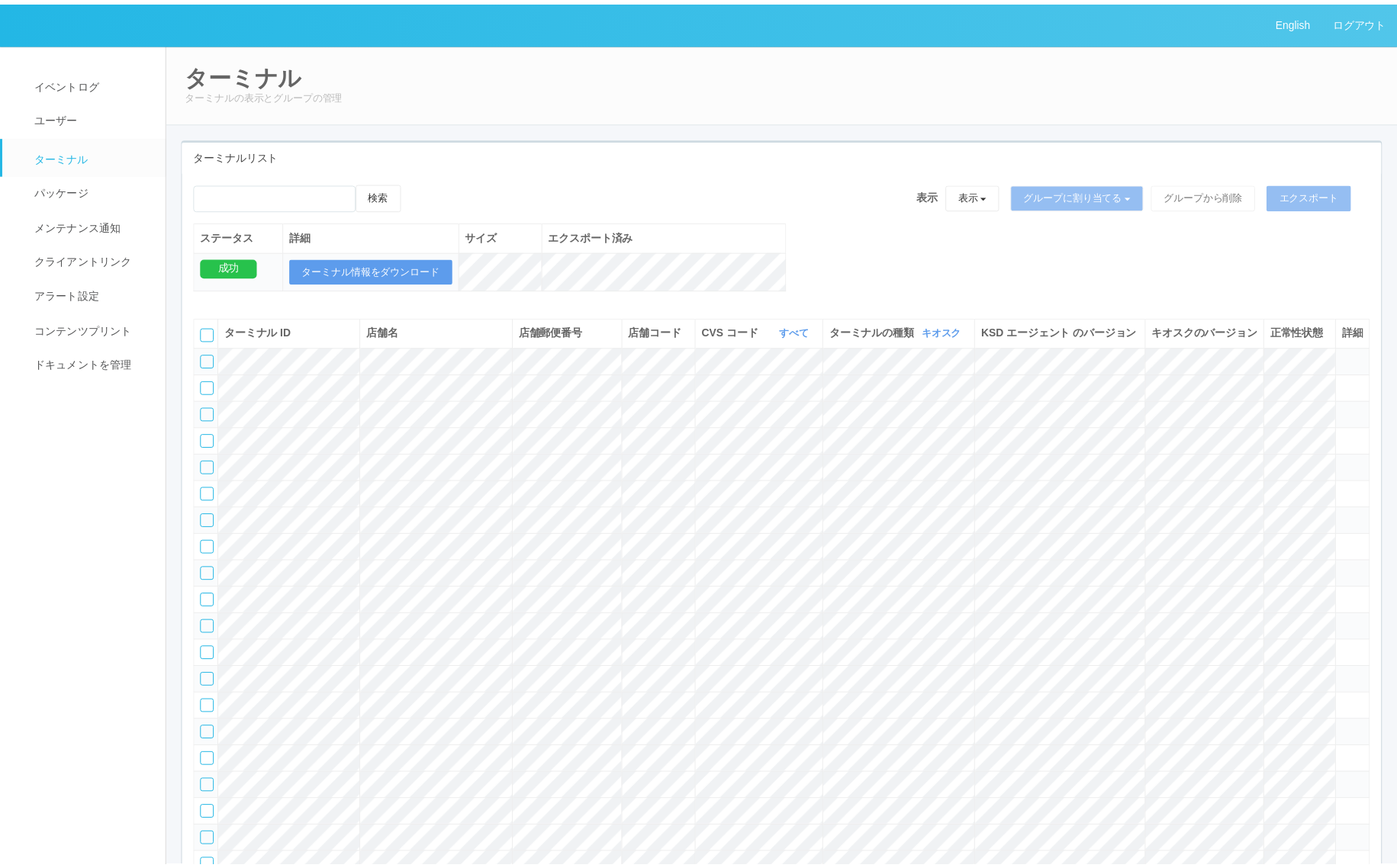
scroll to position [0, 0]
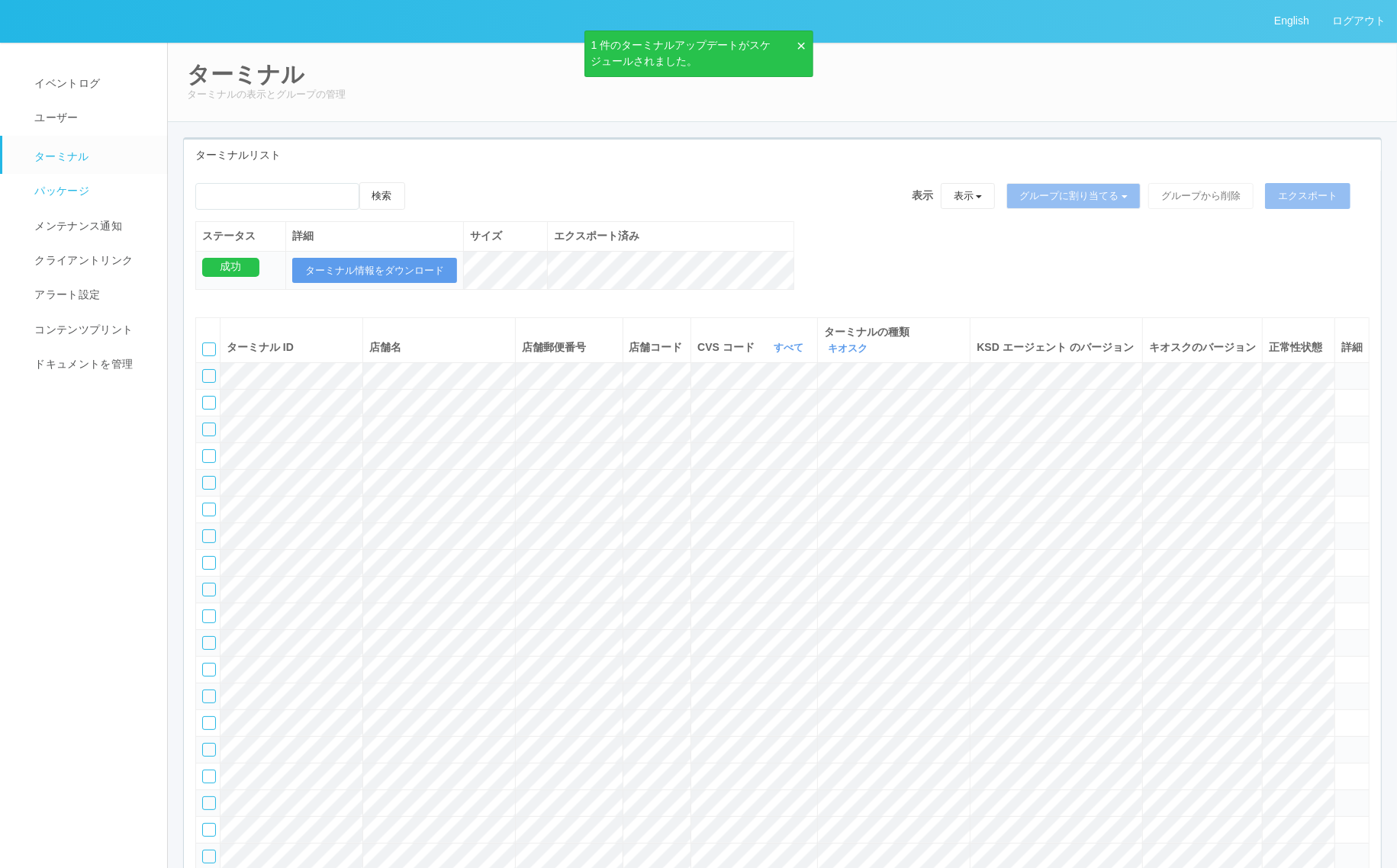
click at [80, 180] on link "パッケージ" at bounding box center [91, 191] width 179 height 35
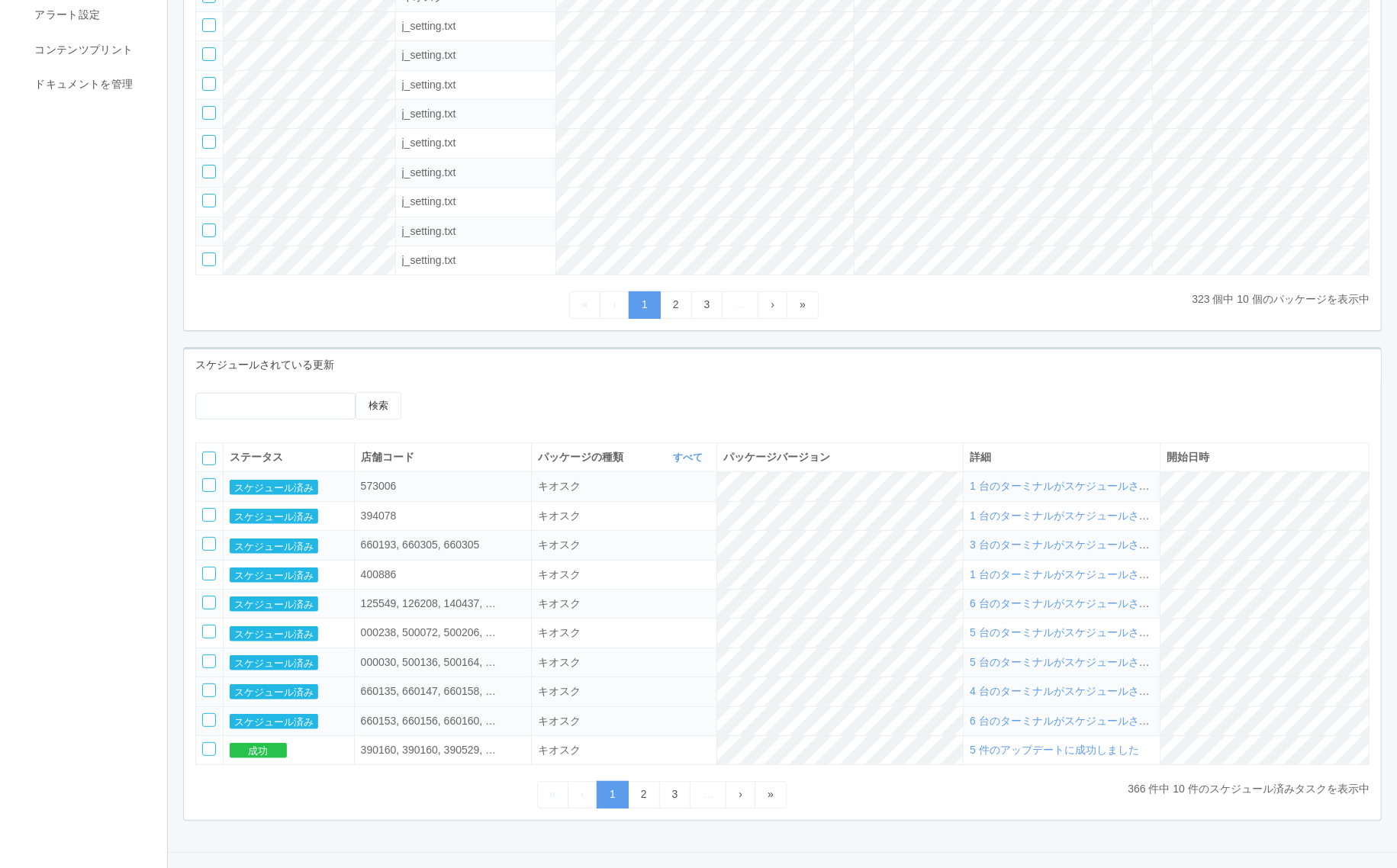
scroll to position [323, 0]
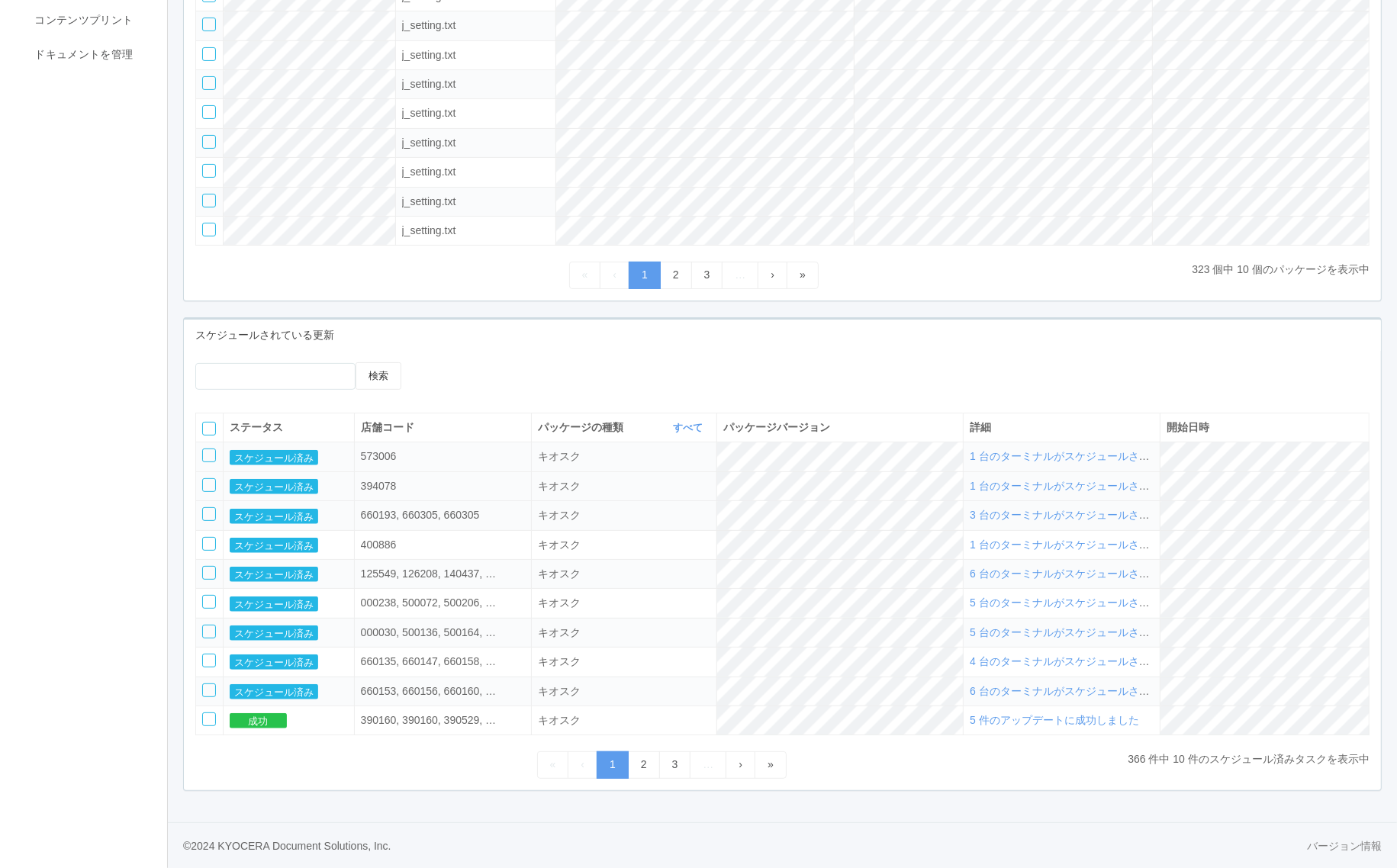
click at [1044, 476] on td "1 台のターミナルがスケジュールされました" at bounding box center [1062, 486] width 197 height 29
click at [1045, 482] on span "1 台のターミナルがスケジュールされました" at bounding box center [1076, 486] width 213 height 12
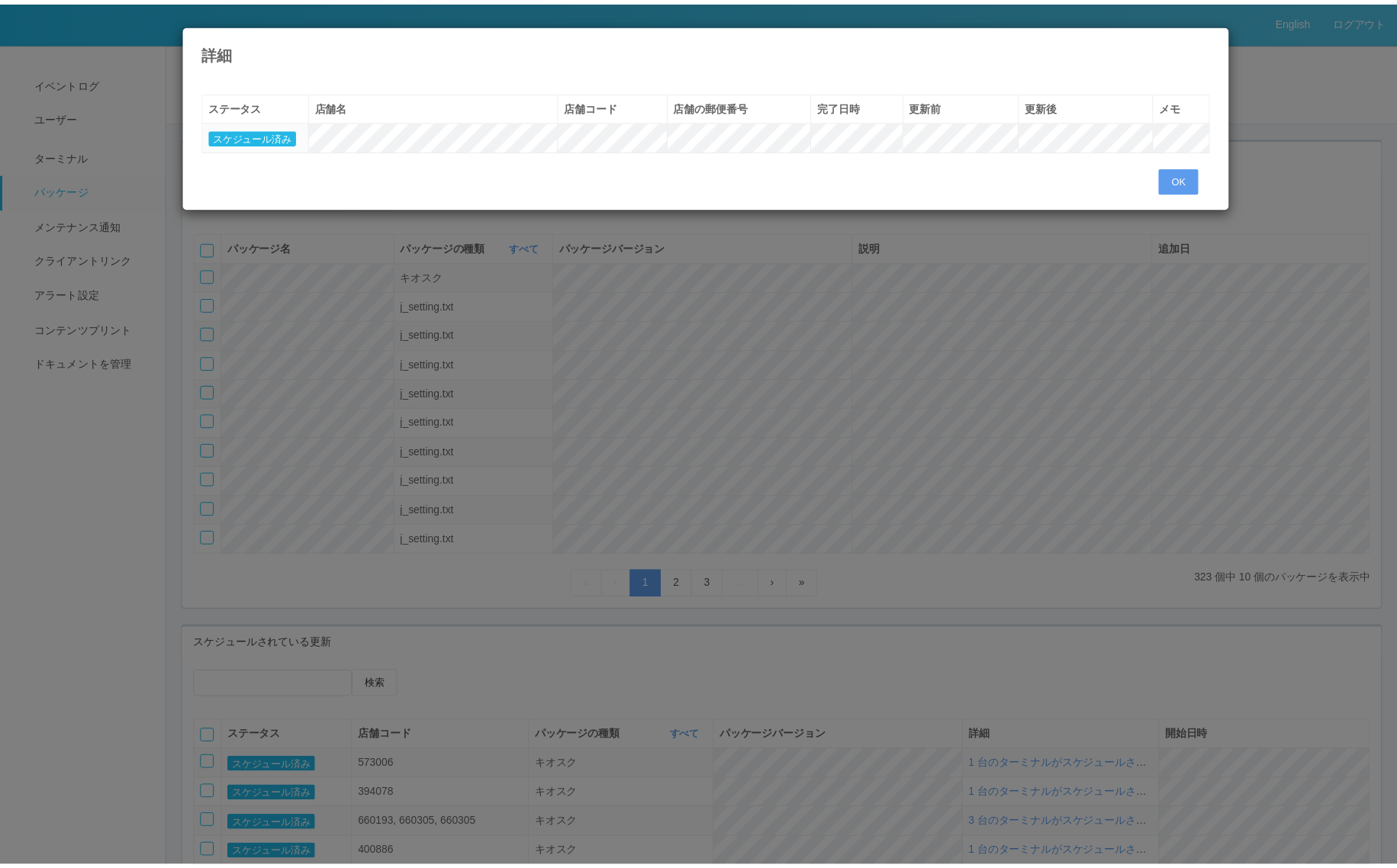
scroll to position [0, 0]
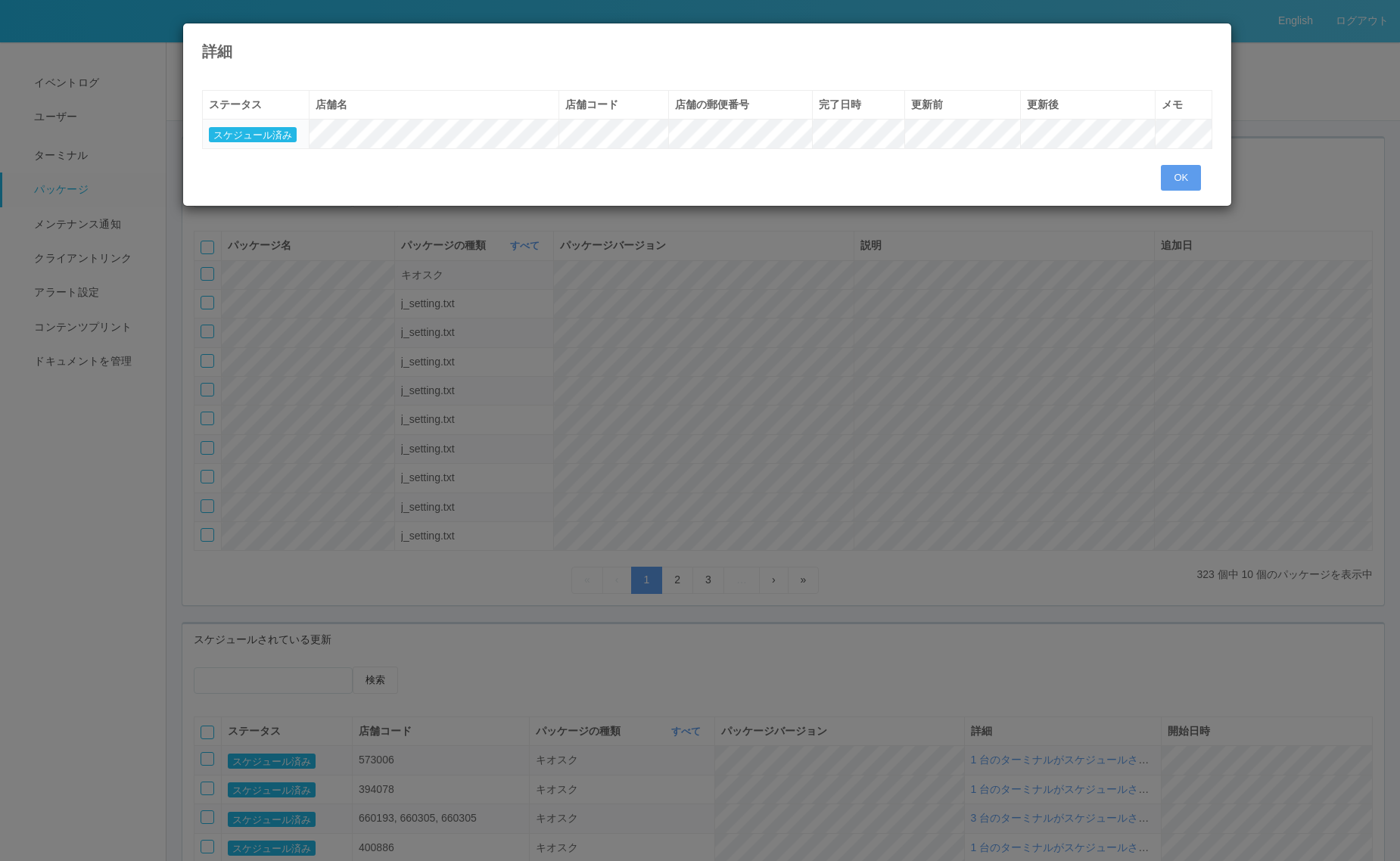
click at [1212, 34] on icon at bounding box center [1212, 34] width 0 height 0
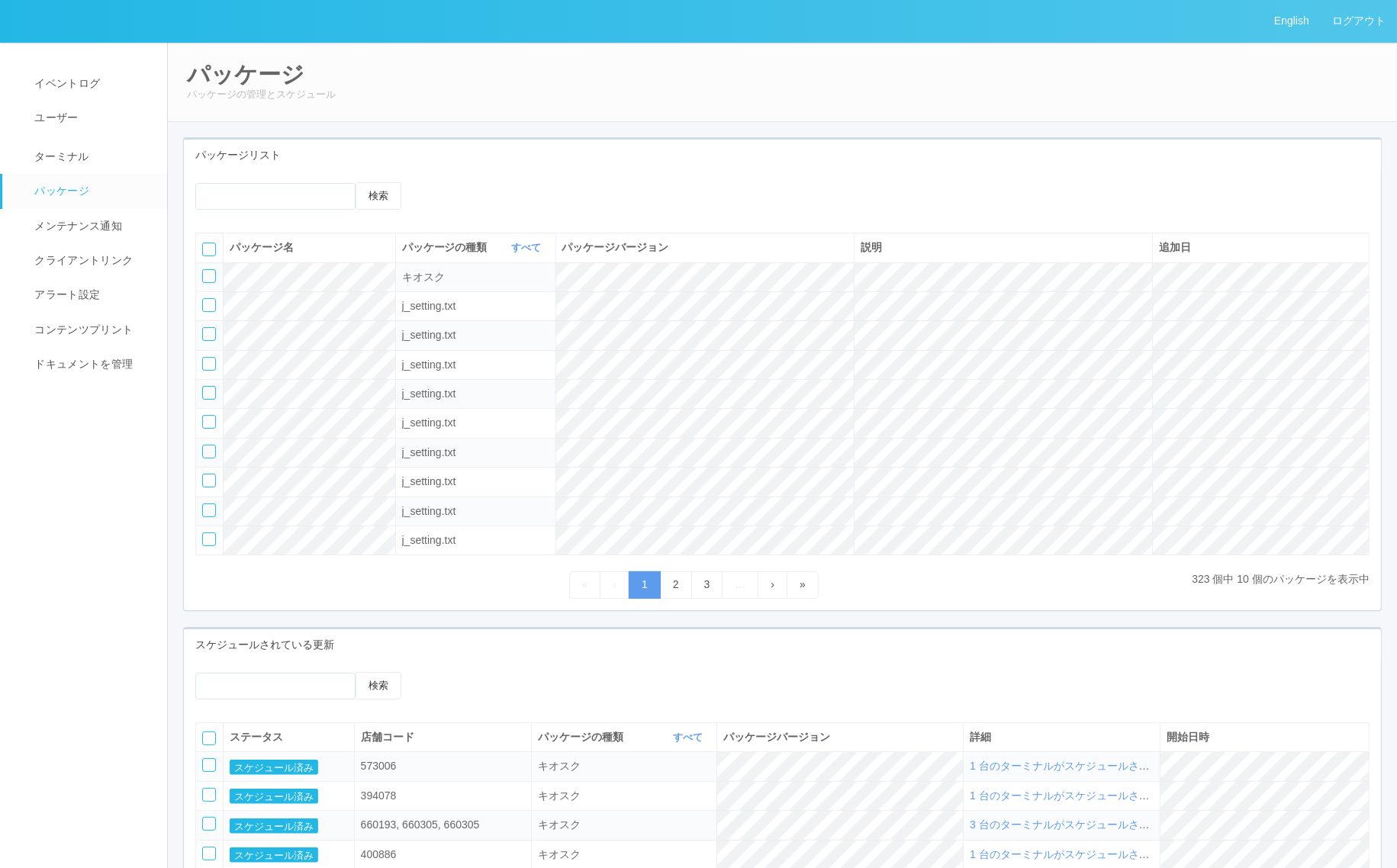
click at [1074, 769] on td "1 台のターミナルがスケジュールされました" at bounding box center [1062, 766] width 197 height 29
click at [1074, 771] on span "1 台のターミナルがスケジュールされました" at bounding box center [1076, 766] width 213 height 12
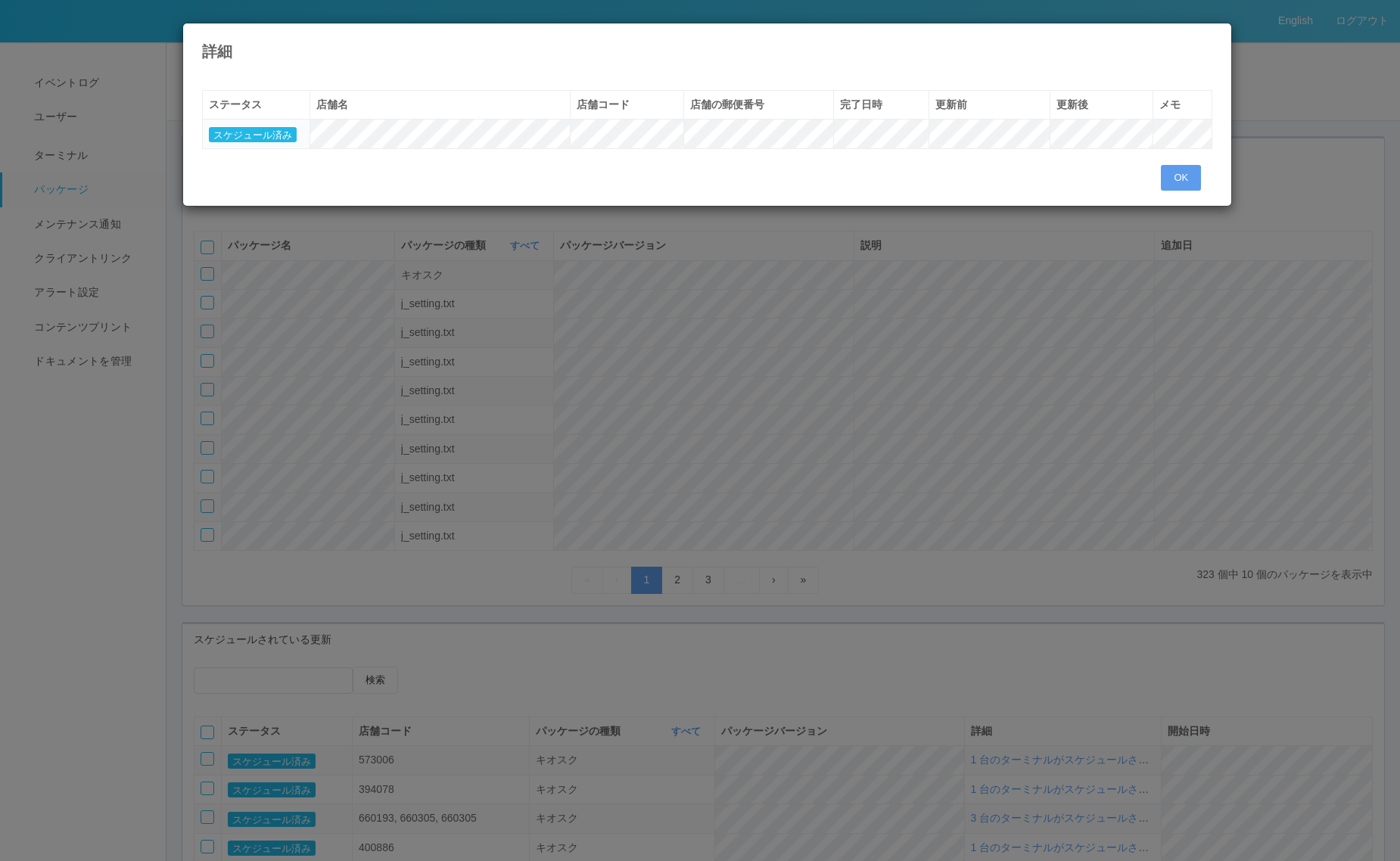
click at [1215, 44] on div "詳細" at bounding box center [707, 41] width 1049 height 36
drag, startPoint x: 1211, startPoint y: 40, endPoint x: 1202, endPoint y: 58, distance: 20.1
click at [1212, 34] on icon at bounding box center [1212, 34] width 0 height 0
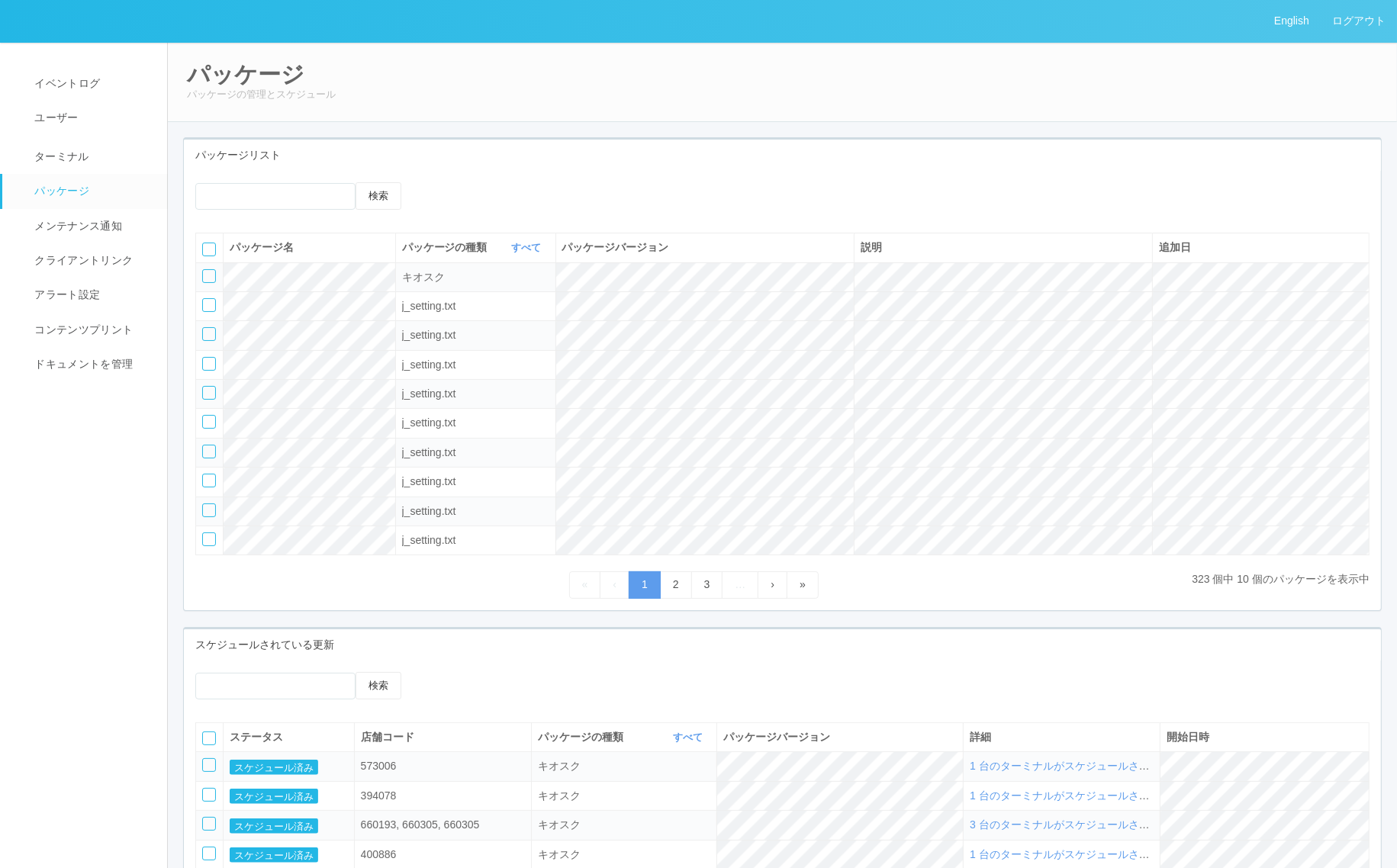
click at [1050, 830] on span "3 台のターミナルがスケジュールされました" at bounding box center [1076, 824] width 213 height 12
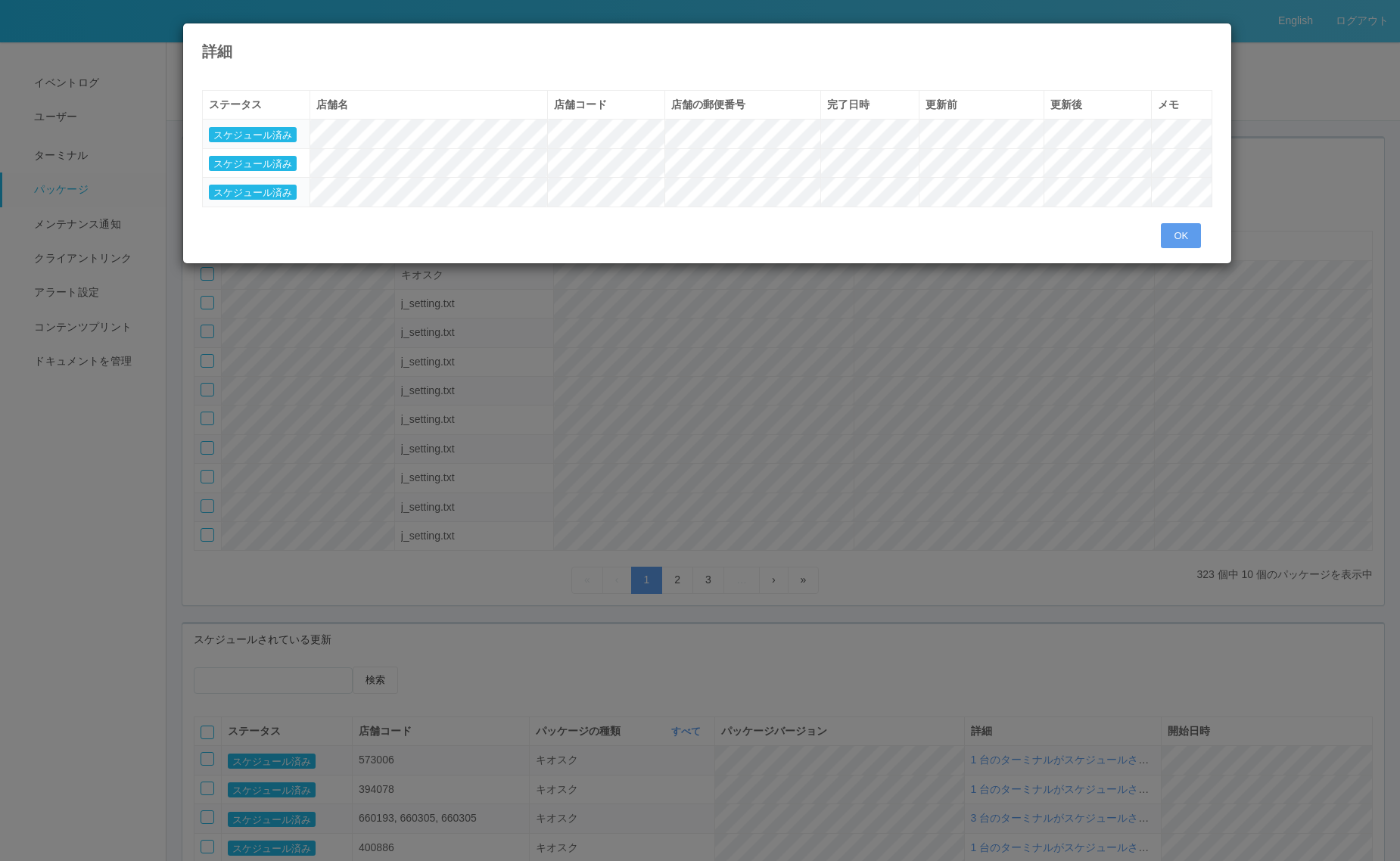
click at [1212, 34] on icon at bounding box center [1212, 34] width 0 height 0
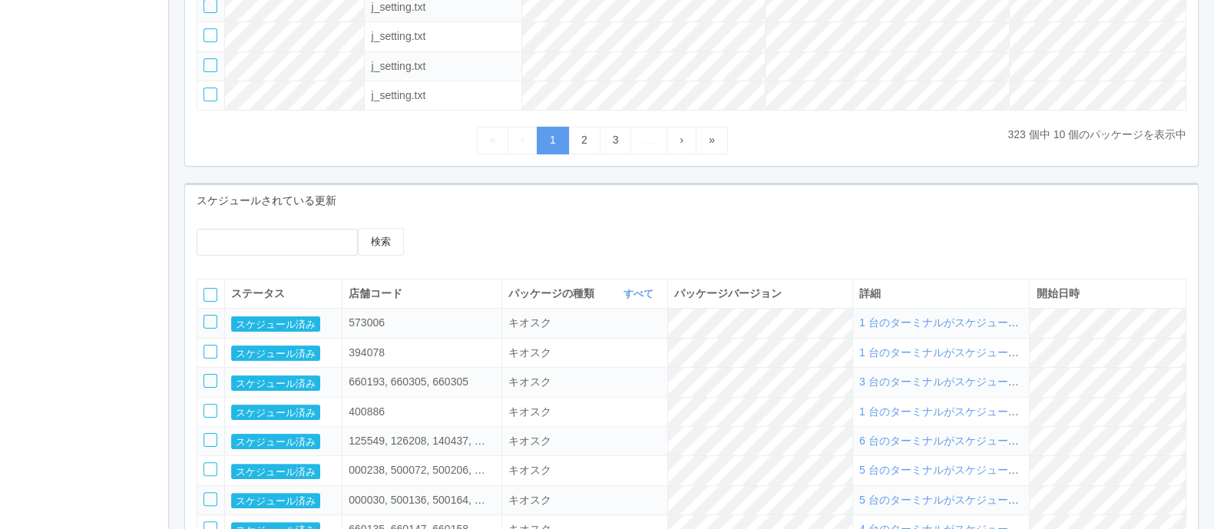
scroll to position [449, 0]
click at [926, 356] on span "1 台のターミナルがスケジュールされました" at bounding box center [966, 352] width 214 height 12
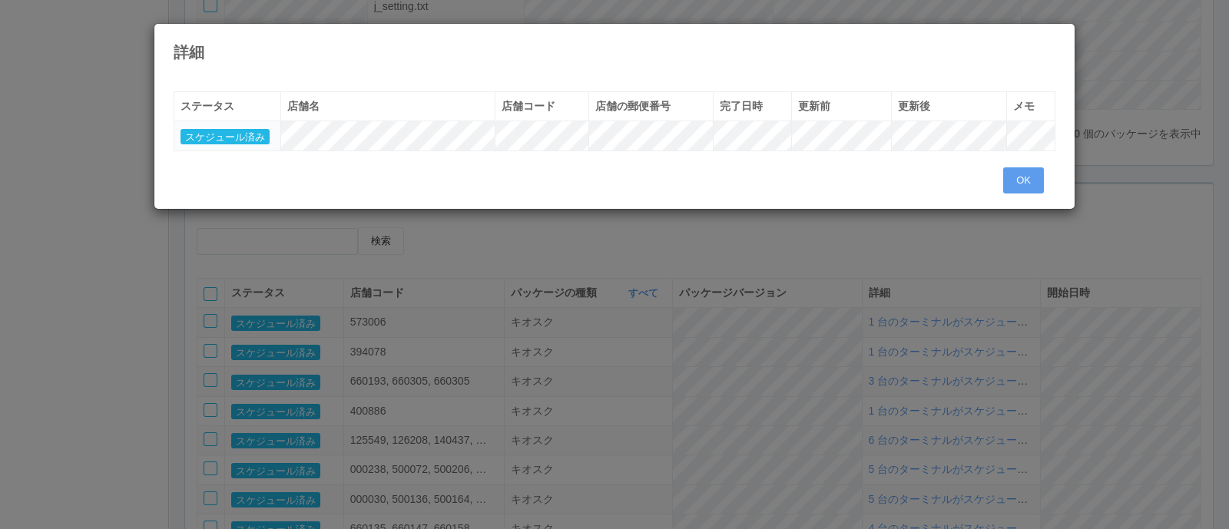
click at [1055, 35] on icon at bounding box center [1055, 35] width 0 height 0
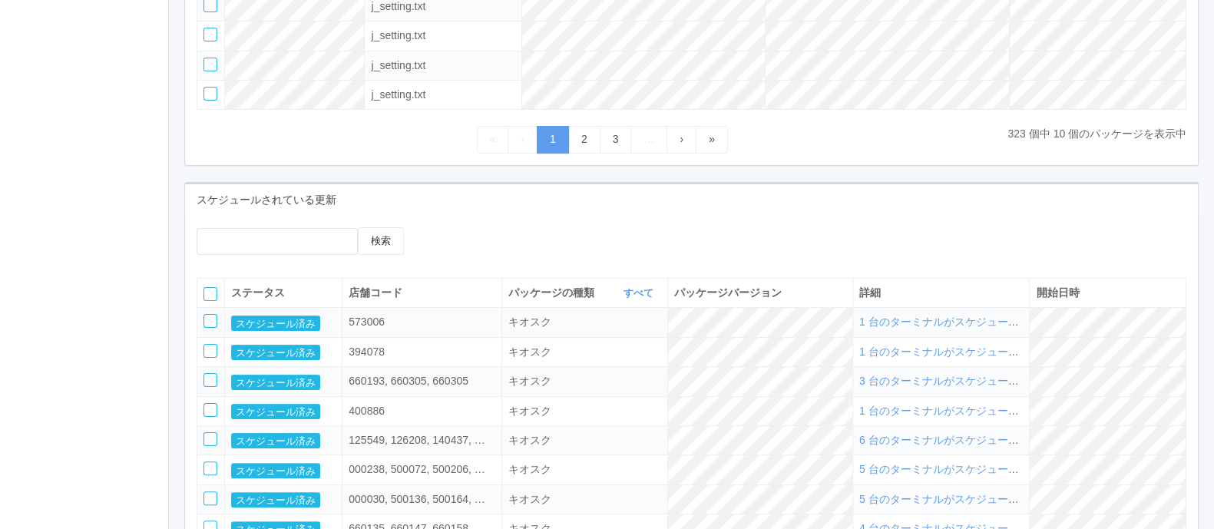
scroll to position [660, 0]
